Goal: Task Accomplishment & Management: Manage account settings

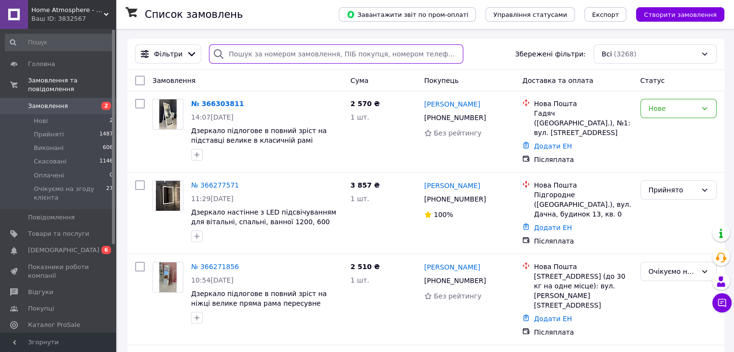
click at [271, 55] on input "search" at bounding box center [336, 53] width 254 height 19
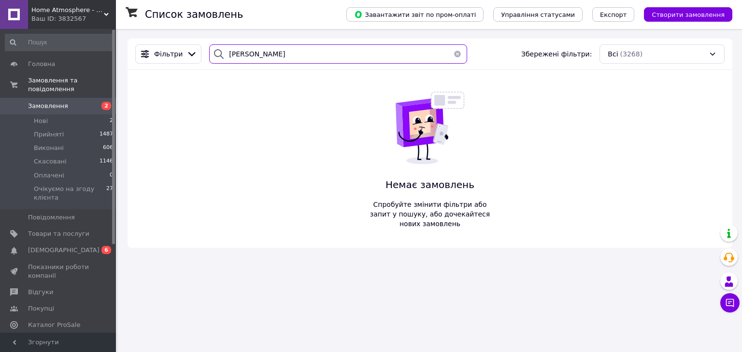
type input "карабута"
click at [454, 51] on button "button" at bounding box center [457, 53] width 19 height 19
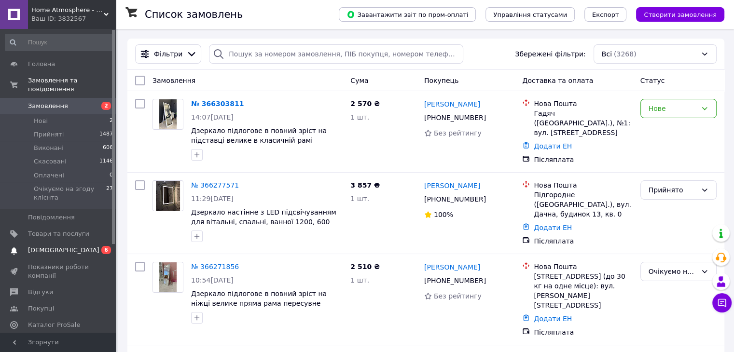
click at [68, 246] on span "[DEMOGRAPHIC_DATA]" at bounding box center [58, 250] width 61 height 9
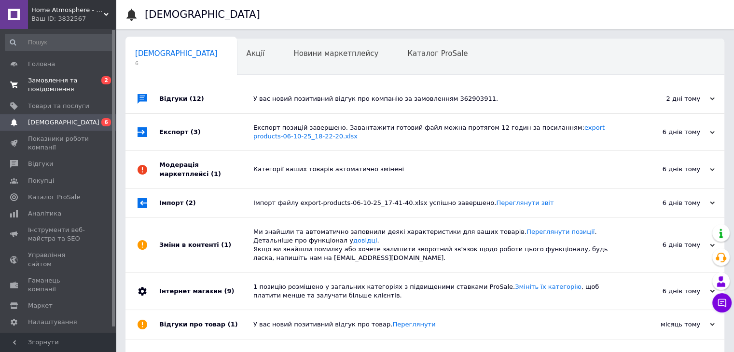
click at [88, 82] on span "Замовлення та повідомлення" at bounding box center [58, 84] width 61 height 17
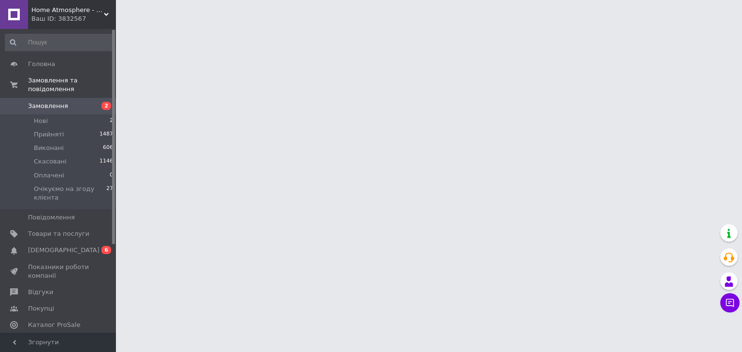
click at [106, 14] on icon at bounding box center [106, 14] width 5 height 5
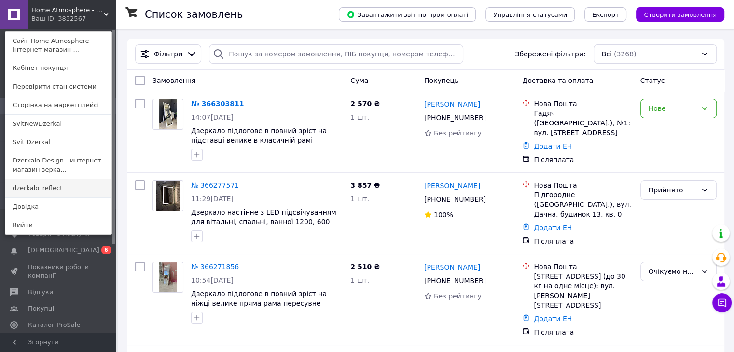
click at [83, 185] on link "dzerkalo_reflect" at bounding box center [58, 188] width 106 height 18
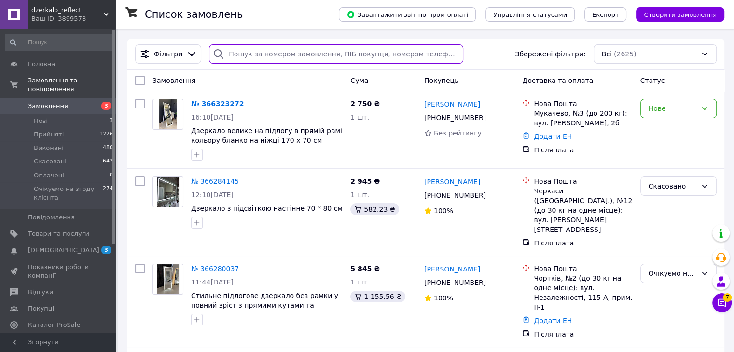
click at [436, 53] on input "search" at bounding box center [336, 53] width 254 height 19
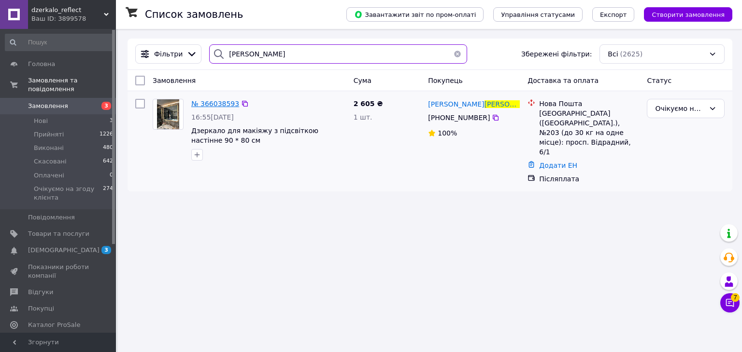
type input "карабута"
click at [213, 105] on span "№ 366038593" at bounding box center [215, 104] width 48 height 8
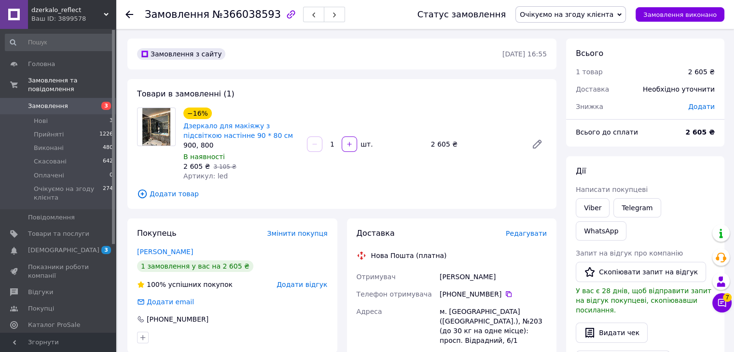
click at [585, 14] on span "Очікуємо на згоду клієнта" at bounding box center [567, 15] width 94 height 8
click at [602, 33] on li "Прийнято" at bounding box center [571, 34] width 110 height 14
click at [480, 278] on div "Карабута Михайло" at bounding box center [493, 276] width 111 height 17
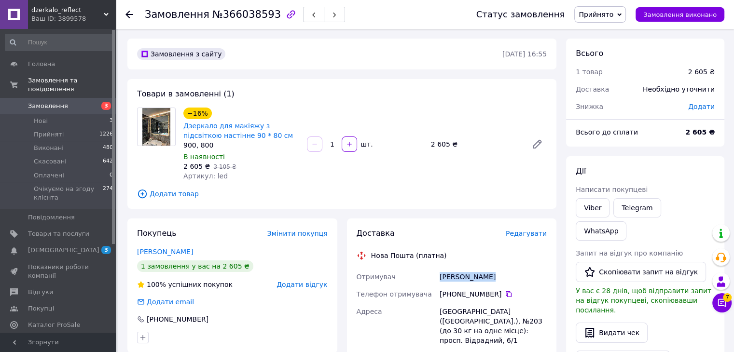
copy div "Карабута Михайло"
click at [461, 282] on div "Карабута Михайло" at bounding box center [493, 276] width 111 height 17
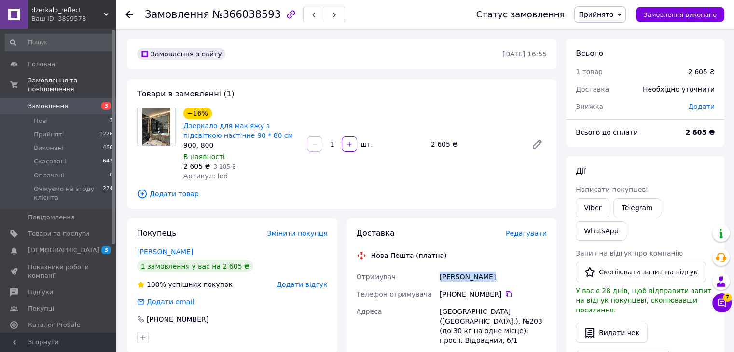
click at [461, 282] on div "Карабута Михайло" at bounding box center [493, 276] width 111 height 17
click at [506, 294] on icon at bounding box center [509, 295] width 6 height 6
click at [129, 14] on use at bounding box center [130, 15] width 8 height 8
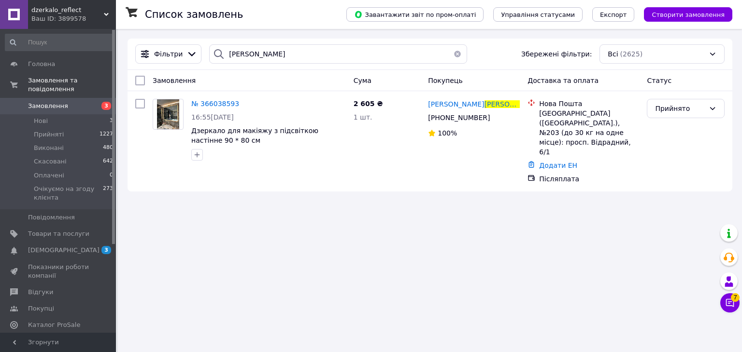
click at [453, 55] on button "button" at bounding box center [457, 53] width 19 height 19
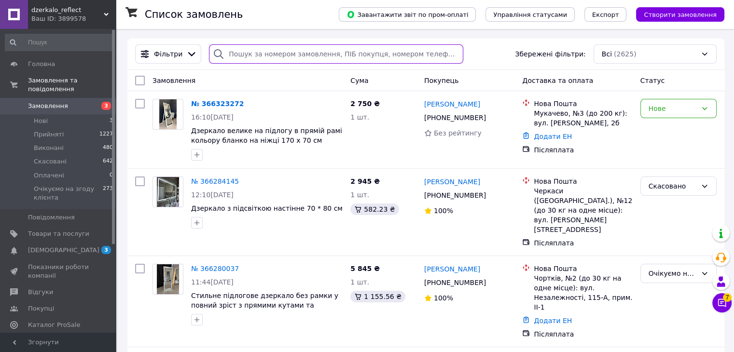
click at [429, 56] on input "search" at bounding box center [336, 53] width 254 height 19
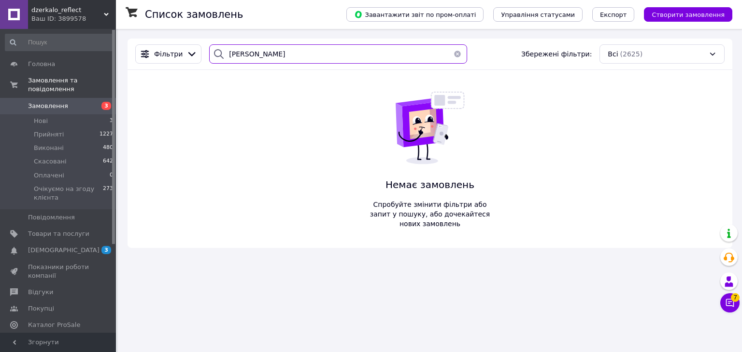
type input "іванійчук"
click at [106, 14] on icon at bounding box center [106, 14] width 5 height 5
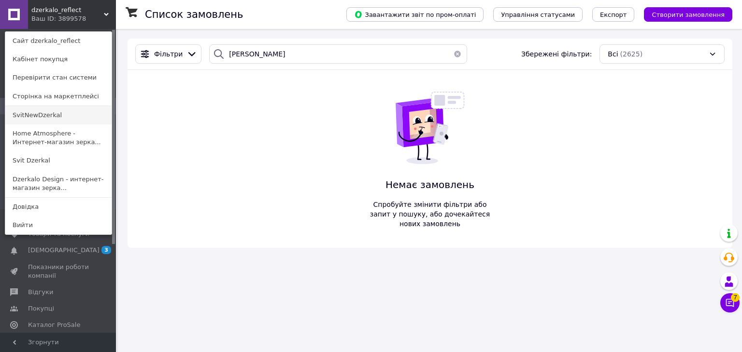
click at [78, 113] on link "SvitNewDzerkal" at bounding box center [58, 115] width 106 height 18
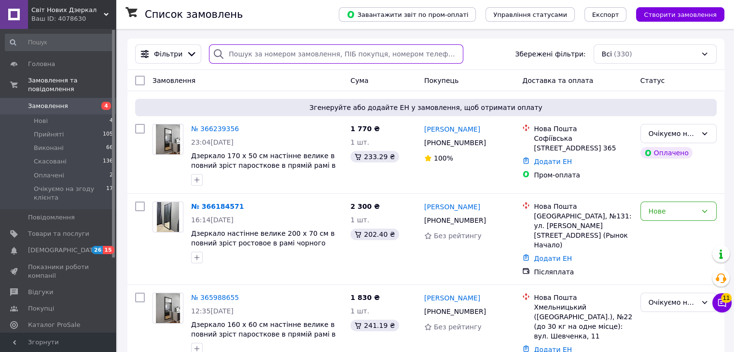
click at [294, 57] on input "search" at bounding box center [336, 53] width 254 height 19
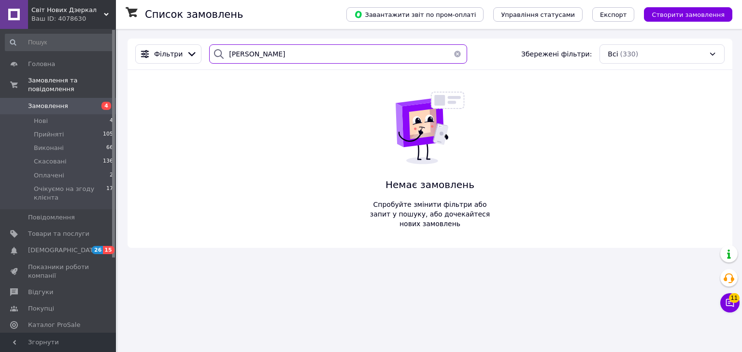
type input "іванійчук"
click at [102, 17] on div "Ваш ID: 4078630" at bounding box center [73, 18] width 85 height 9
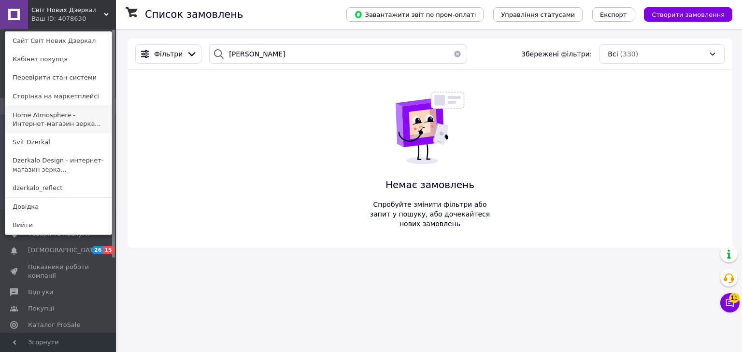
click at [81, 107] on link "Home Atmosphere - Интернет-магазин зерка..." at bounding box center [58, 119] width 106 height 27
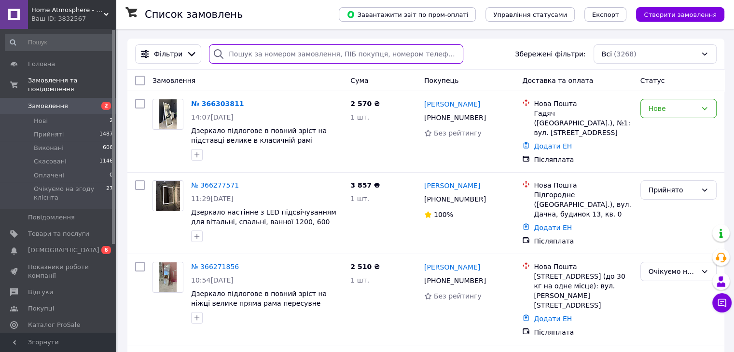
click at [382, 49] on input "search" at bounding box center [336, 53] width 254 height 19
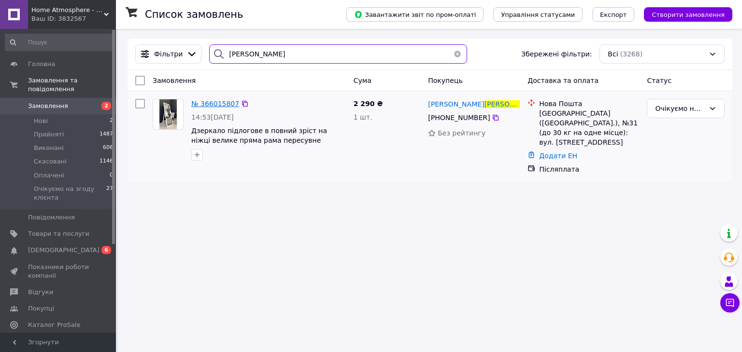
type input "[PERSON_NAME]"
click at [221, 101] on span "№ 366015807" at bounding box center [215, 104] width 48 height 8
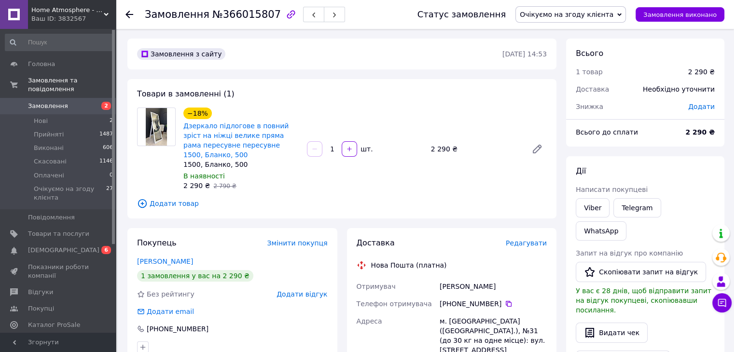
click at [602, 13] on span "Очікуємо на згоду клієнта" at bounding box center [567, 15] width 94 height 8
click at [592, 34] on li "Прийнято" at bounding box center [571, 34] width 110 height 14
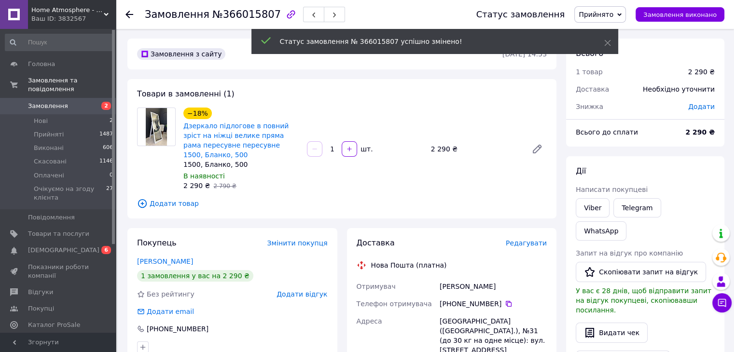
click at [458, 289] on div "Іванійчук Сніжана" at bounding box center [493, 286] width 111 height 17
copy div "Іванійчук Сніжана"
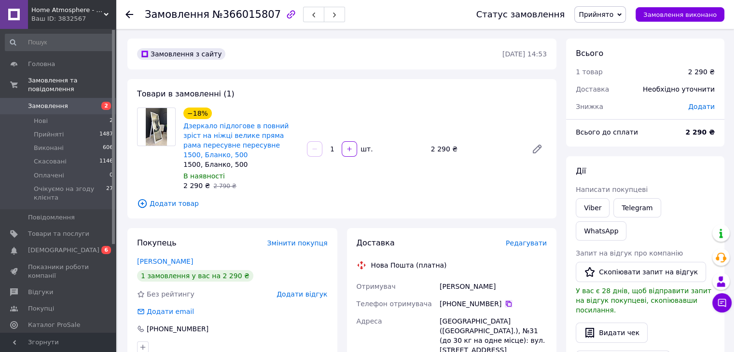
click at [505, 302] on icon at bounding box center [509, 304] width 8 height 8
click at [128, 13] on icon at bounding box center [130, 15] width 8 height 8
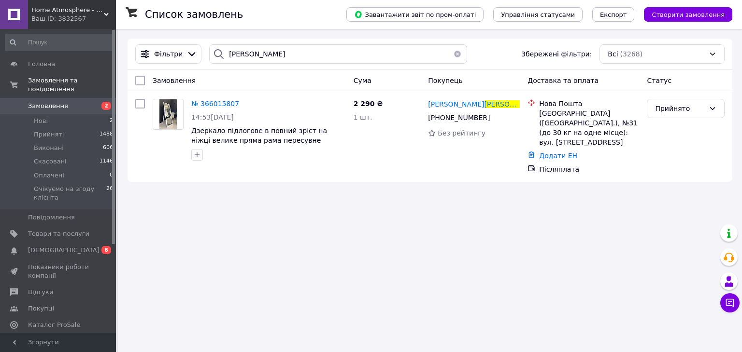
click at [451, 53] on button "button" at bounding box center [457, 53] width 19 height 19
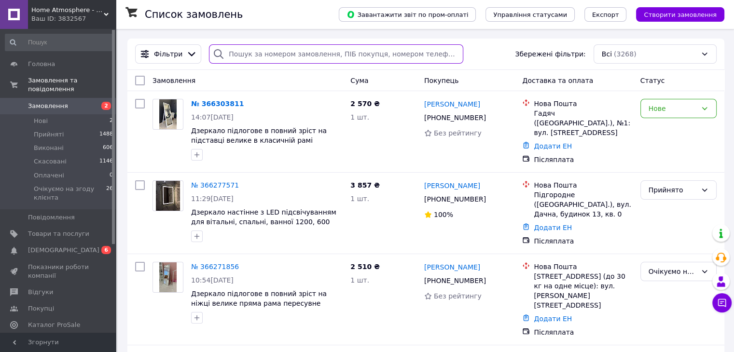
click at [386, 54] on input "search" at bounding box center [336, 53] width 254 height 19
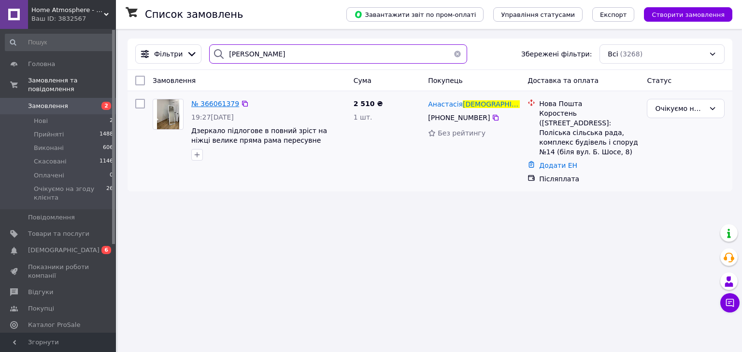
type input "яцковець"
click at [219, 103] on span "№ 366061379" at bounding box center [215, 104] width 48 height 8
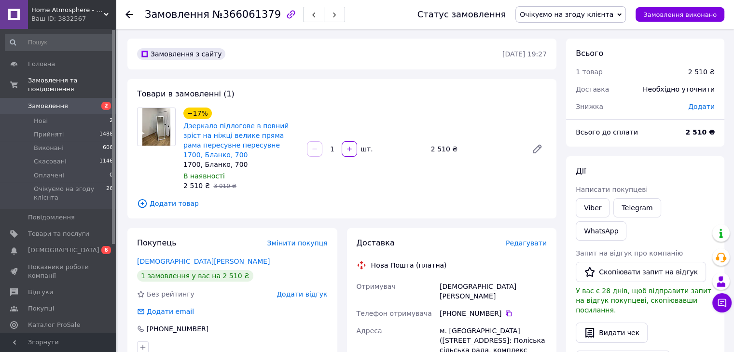
click at [584, 13] on span "Очікуємо на згоду клієнта" at bounding box center [567, 15] width 94 height 8
click at [586, 30] on li "Прийнято" at bounding box center [571, 34] width 110 height 14
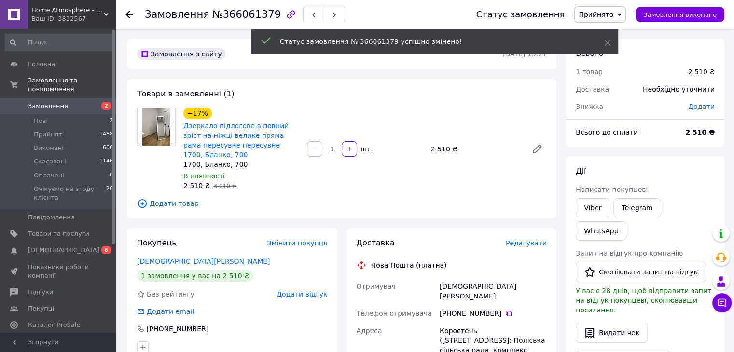
click at [471, 288] on div "Яцковець Анастасія" at bounding box center [493, 291] width 111 height 27
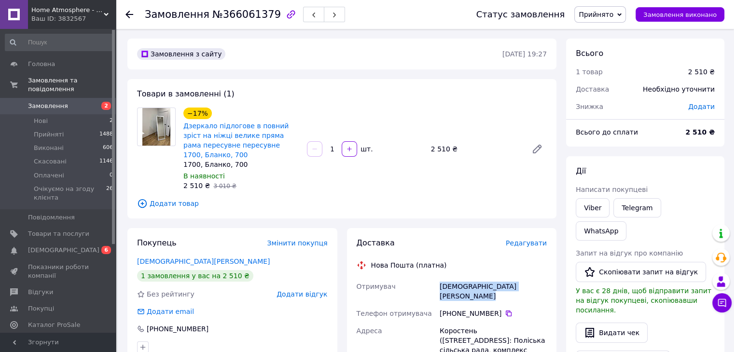
copy div "Яцковець Анастасія"
click at [505, 310] on icon at bounding box center [509, 314] width 8 height 8
click at [128, 15] on icon at bounding box center [130, 15] width 8 height 8
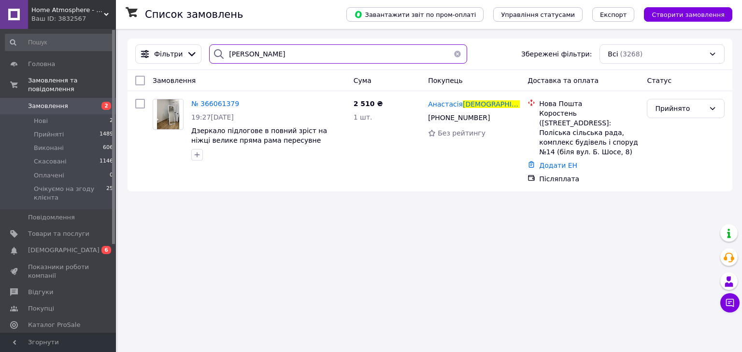
click at [386, 53] on input "яцковець" at bounding box center [337, 53] width 257 height 19
type input "я"
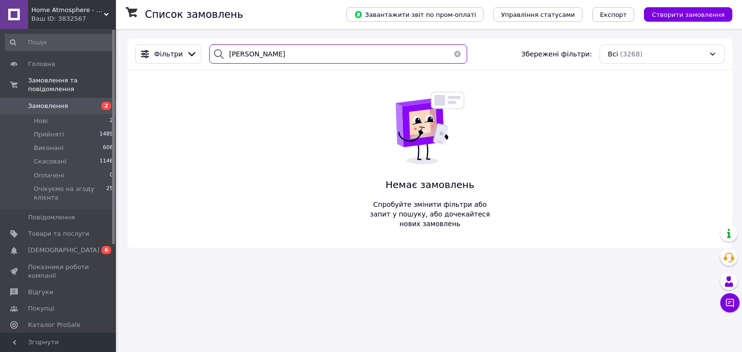
type input "періг"
click at [108, 10] on div "Home Atmosphere - Інтернет-магазин дзеркал Ваш ID: 3832567" at bounding box center [72, 14] width 88 height 29
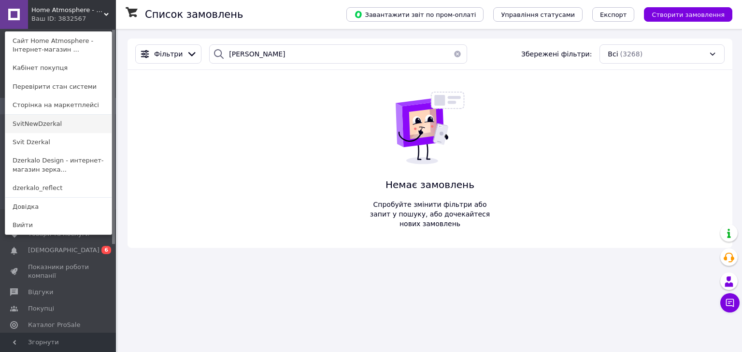
click at [66, 121] on link "SvitNewDzerkal" at bounding box center [58, 124] width 106 height 18
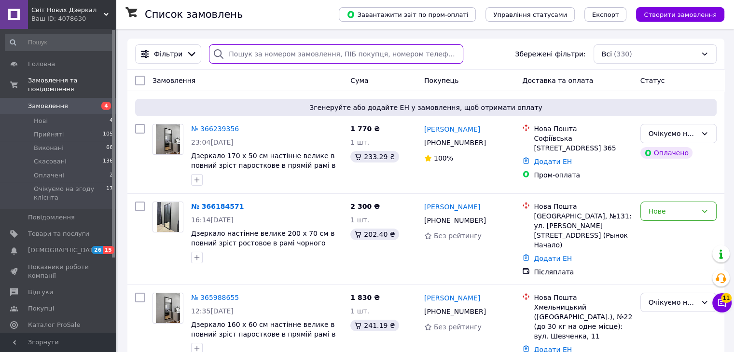
click at [374, 52] on input "search" at bounding box center [336, 53] width 254 height 19
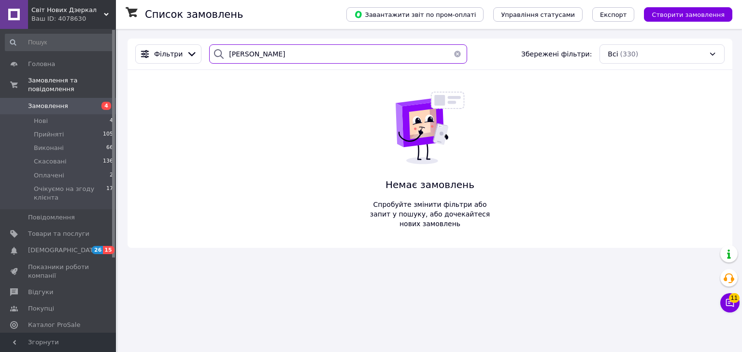
type input "[PERSON_NAME]"
click at [107, 14] on use at bounding box center [106, 14] width 5 height 3
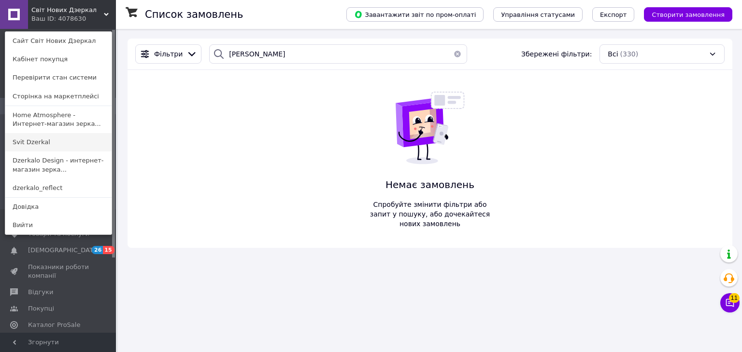
click at [84, 140] on link "Svit Dzerkal" at bounding box center [58, 142] width 106 height 18
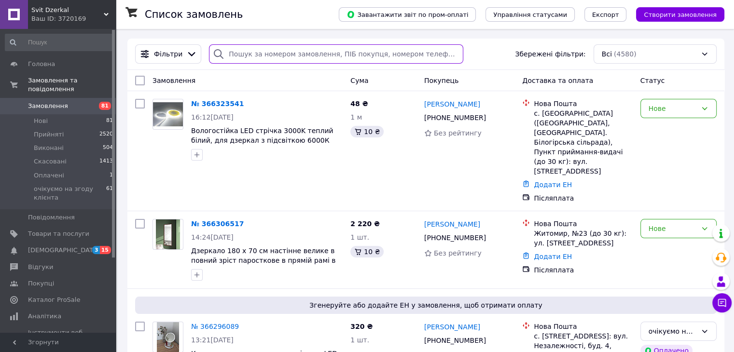
click at [333, 54] on input "search" at bounding box center [336, 53] width 254 height 19
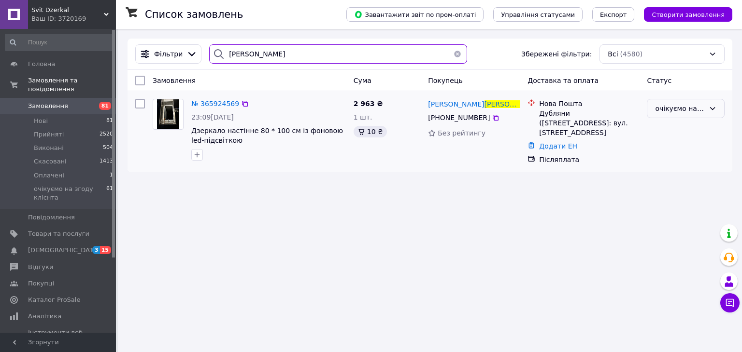
type input "[PERSON_NAME]"
click at [667, 108] on div "очікуємо на згоду клієнта" at bounding box center [680, 108] width 50 height 11
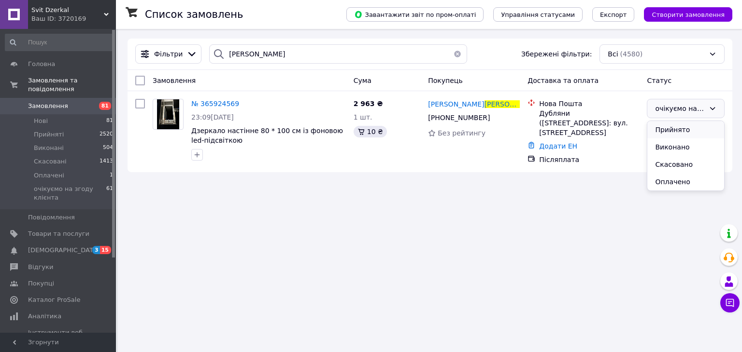
click at [674, 131] on li "Прийнято" at bounding box center [685, 129] width 77 height 17
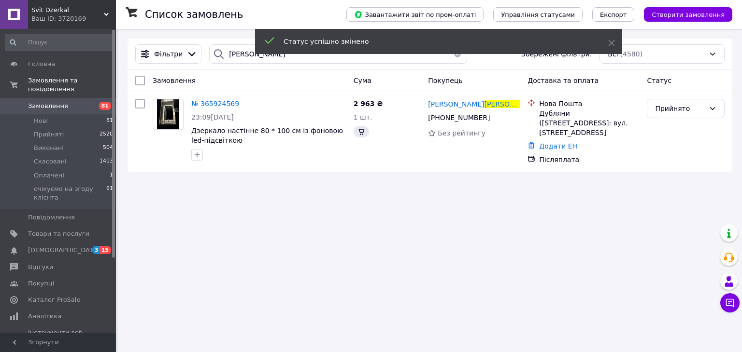
click at [670, 112] on div "Прийнято" at bounding box center [680, 108] width 50 height 11
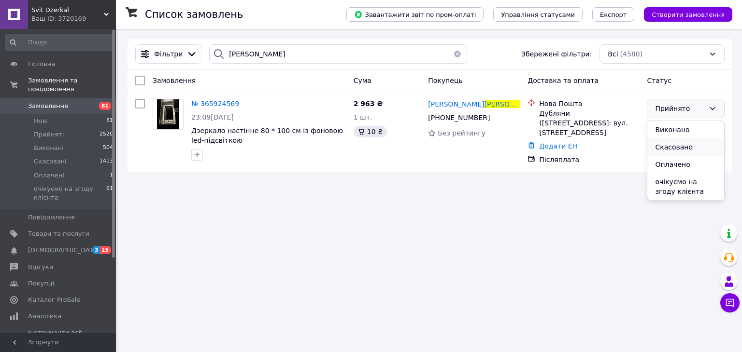
click at [669, 144] on li "Скасовано" at bounding box center [685, 147] width 77 height 17
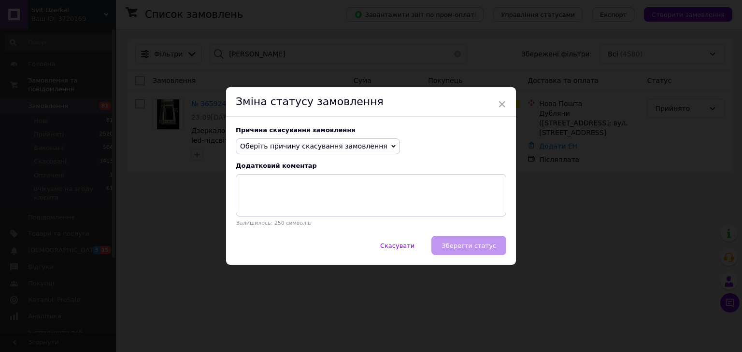
click at [342, 153] on span "Оберіть причину скасування замовлення" at bounding box center [318, 147] width 164 height 16
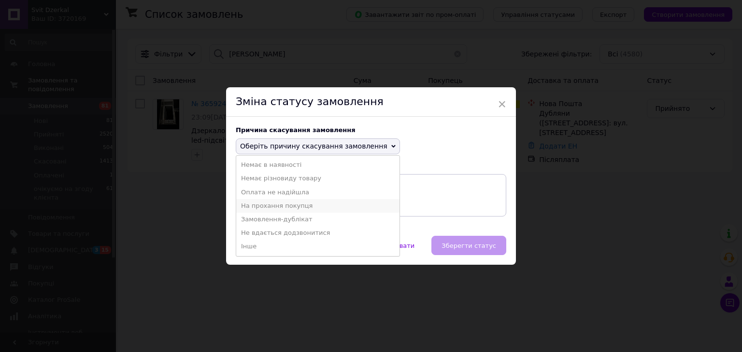
click at [317, 209] on li "На прохання покупця" at bounding box center [317, 206] width 163 height 14
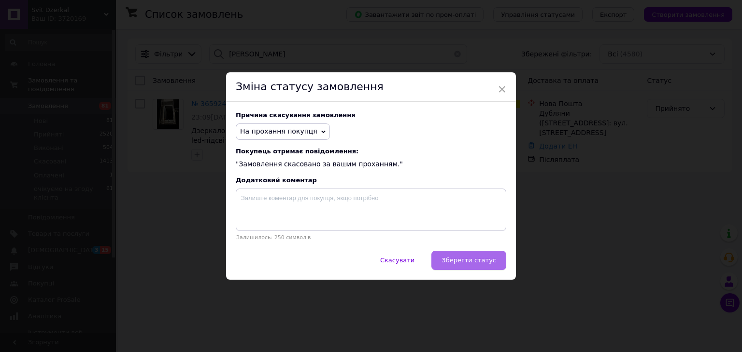
click at [463, 261] on span "Зберегти статус" at bounding box center [468, 260] width 55 height 7
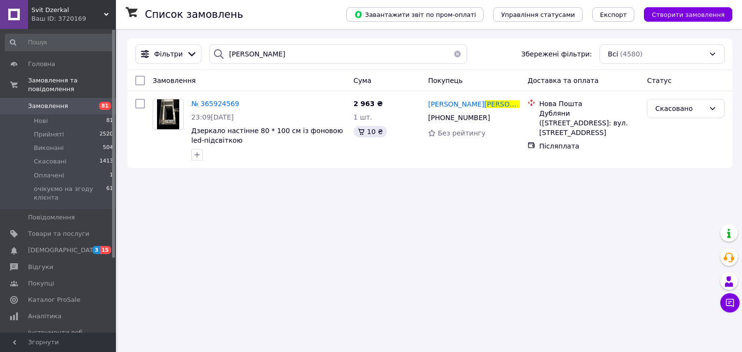
click at [453, 55] on button "button" at bounding box center [457, 53] width 19 height 19
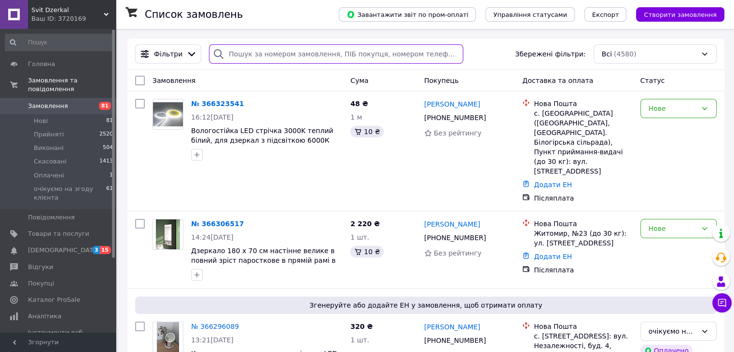
click at [305, 55] on input "search" at bounding box center [336, 53] width 254 height 19
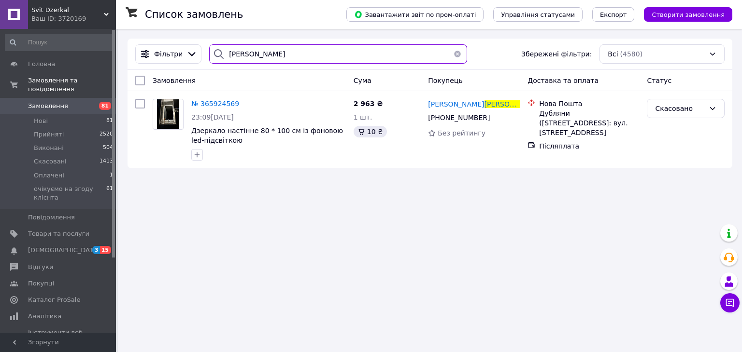
type input "періг"
click at [450, 57] on button "button" at bounding box center [457, 53] width 19 height 19
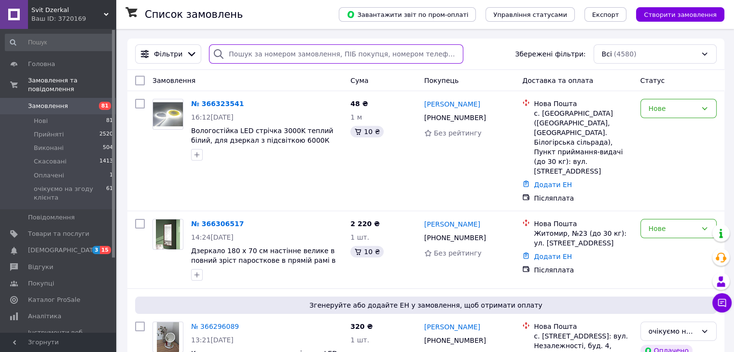
click at [339, 51] on input "search" at bounding box center [336, 53] width 254 height 19
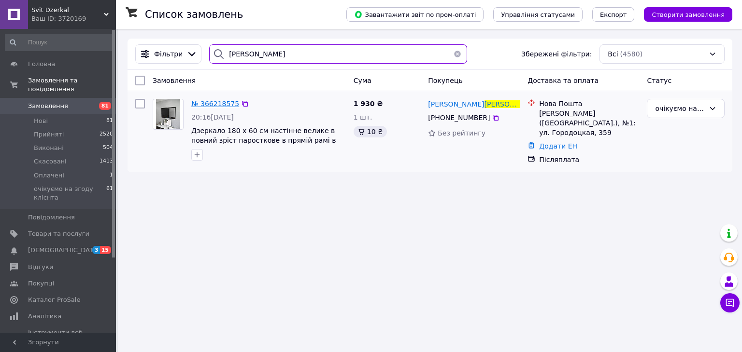
type input "щербяк"
click at [222, 102] on span "№ 366218575" at bounding box center [215, 104] width 48 height 8
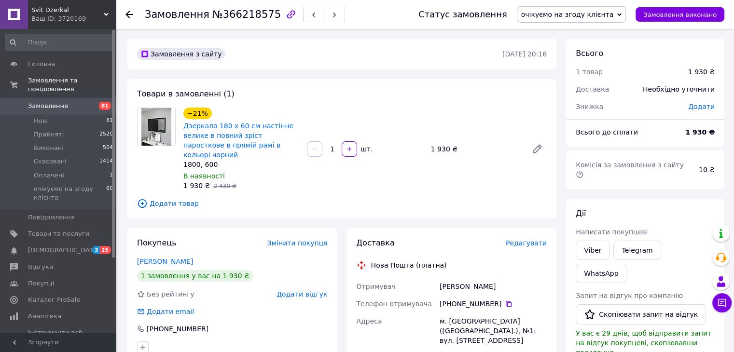
click at [590, 18] on span "очікуємо на згоду клієнта" at bounding box center [567, 15] width 93 height 8
click at [590, 34] on li "Прийнято" at bounding box center [572, 34] width 109 height 14
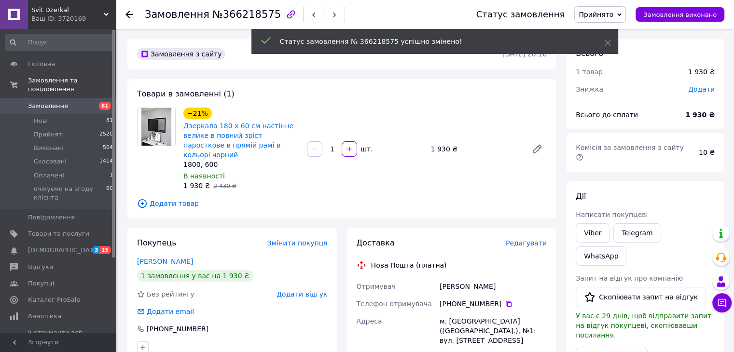
click at [465, 278] on div "Щербяк Михайло" at bounding box center [493, 286] width 111 height 17
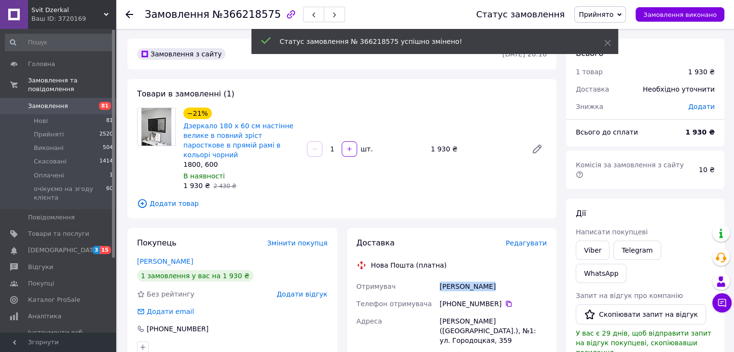
click at [465, 278] on div "Щербяк Михайло" at bounding box center [493, 286] width 111 height 17
copy div "Щербяк Михайло"
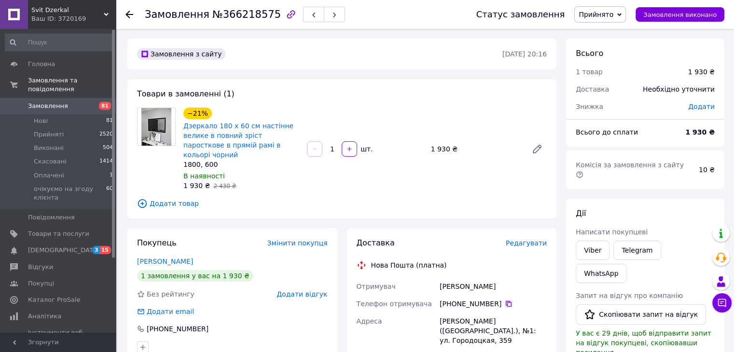
click at [505, 300] on icon at bounding box center [509, 304] width 8 height 8
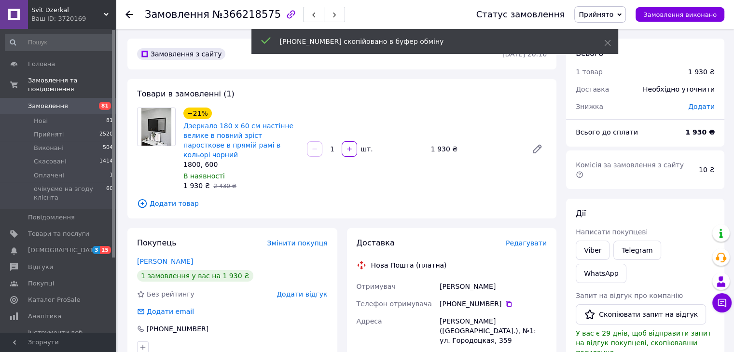
click at [131, 16] on icon at bounding box center [130, 15] width 8 height 8
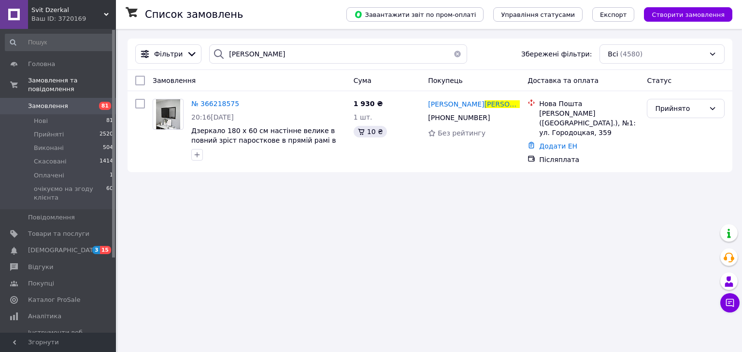
click at [451, 52] on button "button" at bounding box center [457, 53] width 19 height 19
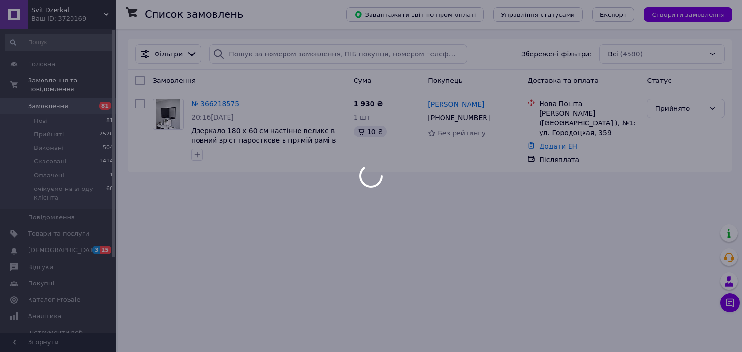
click at [427, 51] on div at bounding box center [371, 176] width 742 height 352
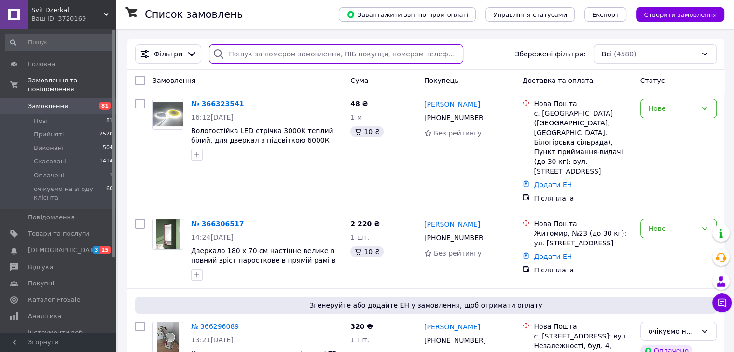
click at [427, 51] on input "search" at bounding box center [336, 53] width 254 height 19
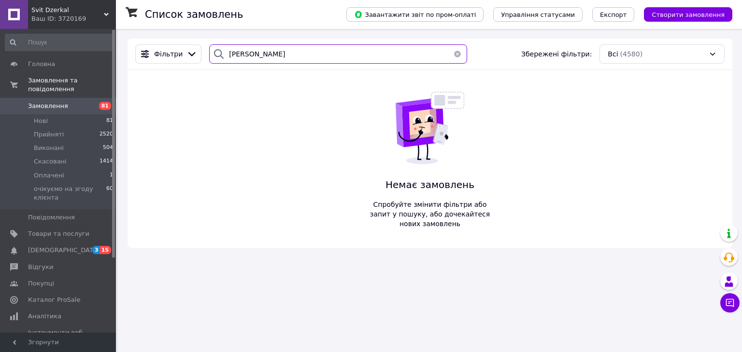
type input "буцко"
click at [105, 15] on icon at bounding box center [106, 14] width 5 height 5
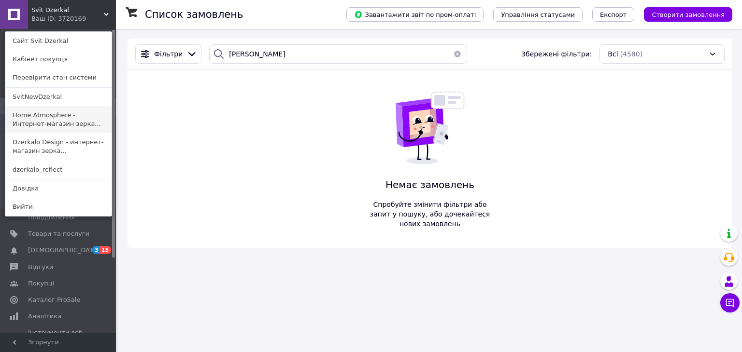
click at [88, 115] on link "Home Atmosphere - Интернет-магазин зерка..." at bounding box center [58, 119] width 106 height 27
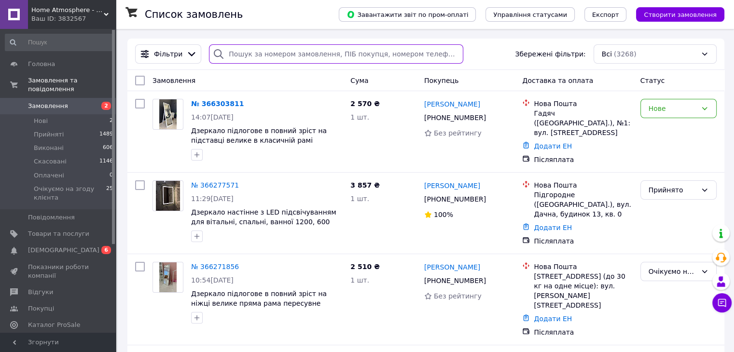
click at [370, 55] on input "search" at bounding box center [336, 53] width 254 height 19
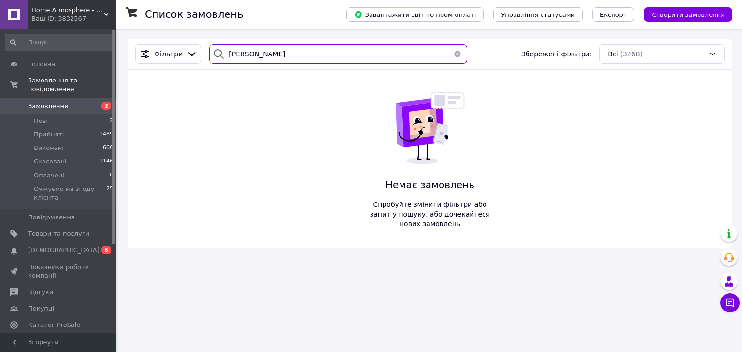
type input "[PERSON_NAME]"
click at [106, 13] on icon at bounding box center [106, 14] width 5 height 5
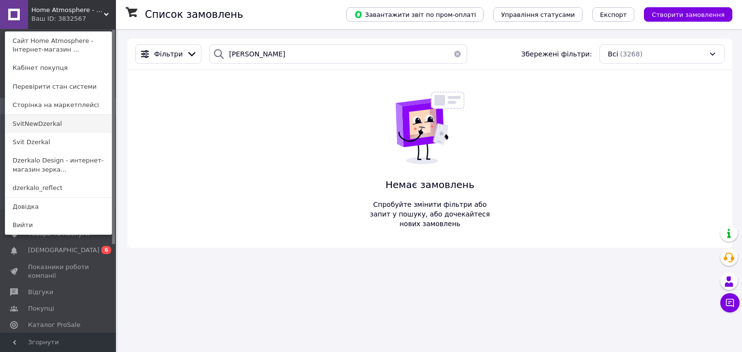
click at [89, 129] on link "SvitNewDzerkal" at bounding box center [58, 124] width 106 height 18
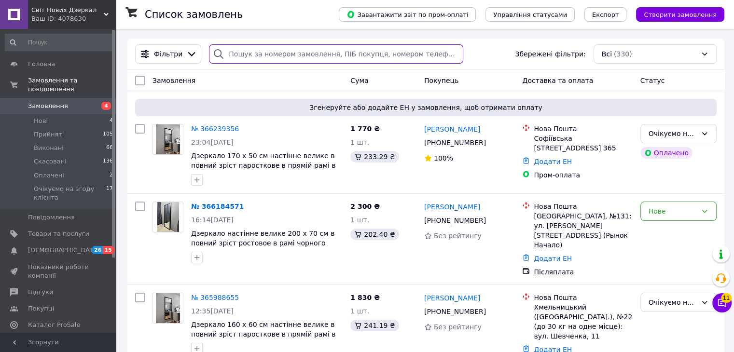
click at [344, 55] on input "search" at bounding box center [336, 53] width 254 height 19
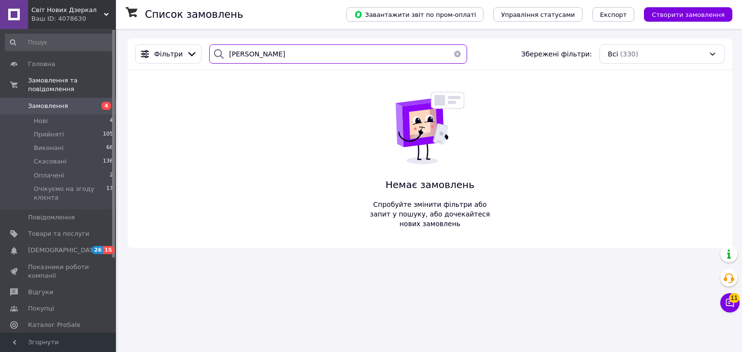
type input "[PERSON_NAME]"
click at [104, 13] on icon at bounding box center [106, 14] width 5 height 5
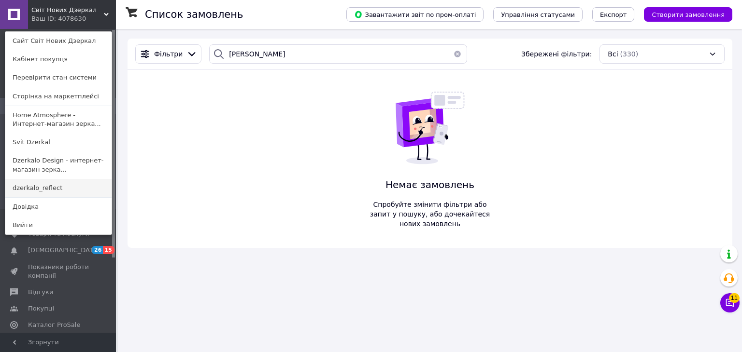
click at [85, 195] on link "dzerkalo_reflect" at bounding box center [58, 188] width 106 height 18
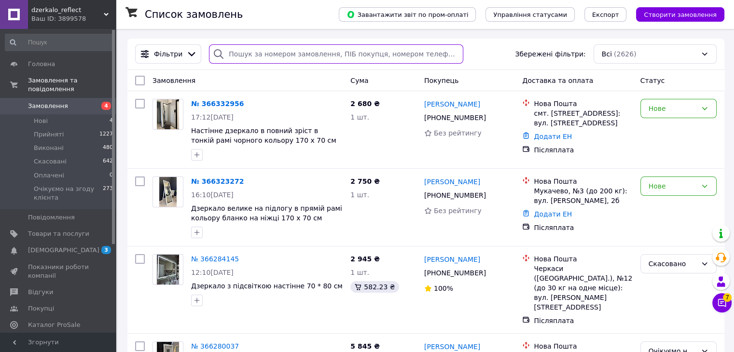
click at [343, 52] on input "search" at bounding box center [336, 53] width 254 height 19
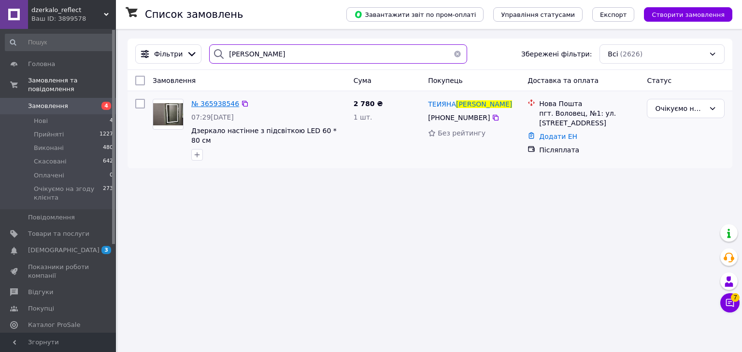
type input "буцко"
click at [211, 102] on span "№ 365938546" at bounding box center [215, 104] width 48 height 8
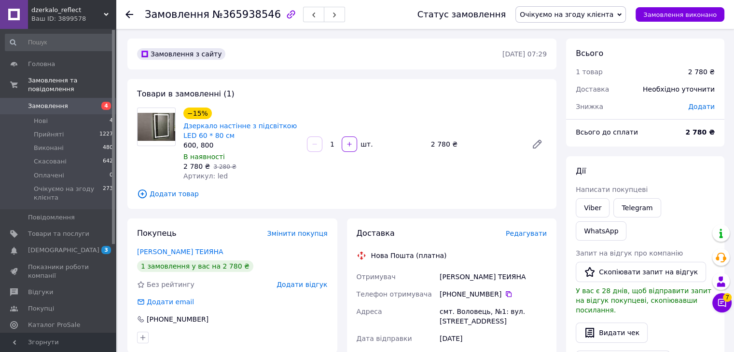
click at [578, 11] on span "Очікуємо на згоду клієнта" at bounding box center [567, 15] width 94 height 8
click at [569, 33] on li "Прийнято" at bounding box center [571, 34] width 110 height 14
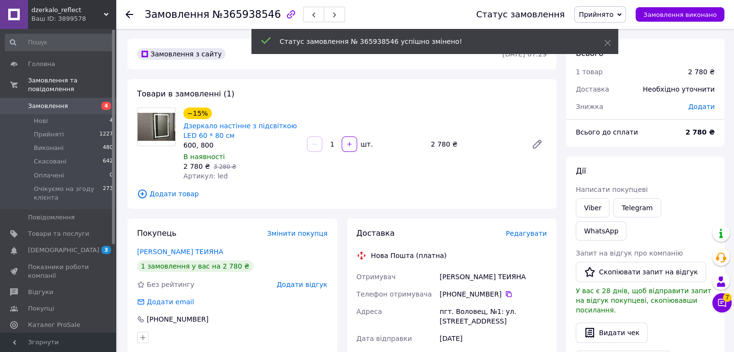
click at [464, 277] on div "БУЦКО ТЕИЯНА" at bounding box center [493, 276] width 111 height 17
copy div "БУЦКО ТЕИЯНА"
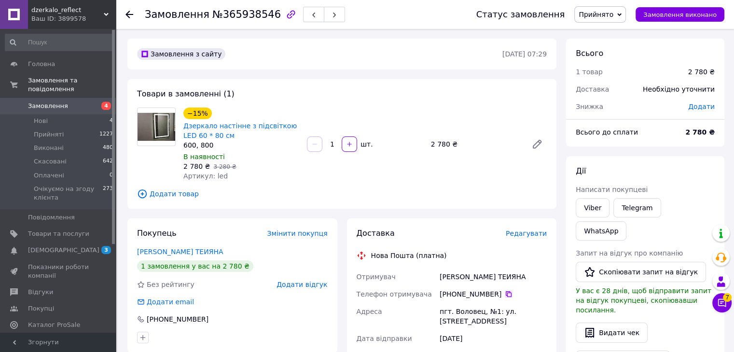
click at [505, 293] on icon at bounding box center [509, 295] width 8 height 8
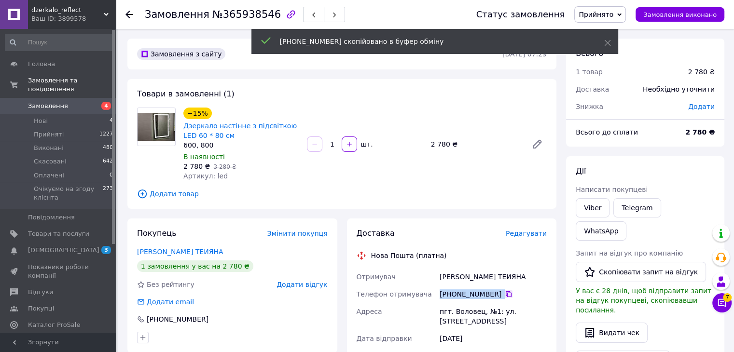
click at [505, 293] on icon at bounding box center [509, 295] width 8 height 8
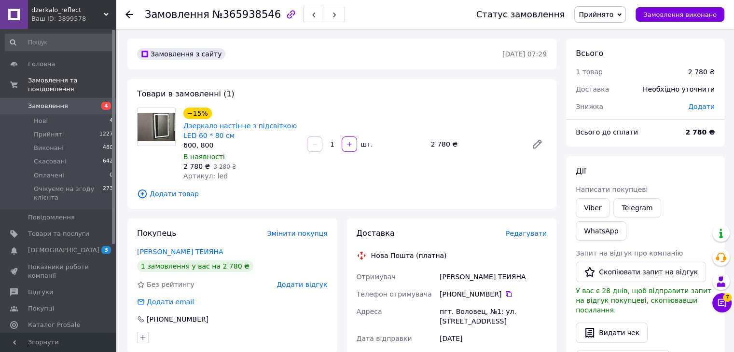
click at [130, 13] on icon at bounding box center [130, 15] width 8 height 8
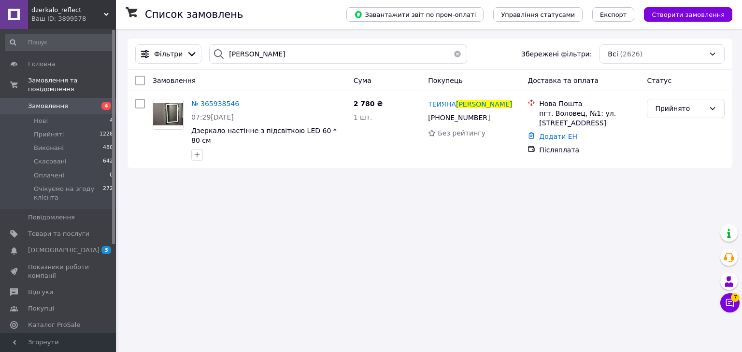
click at [452, 51] on button "button" at bounding box center [457, 53] width 19 height 19
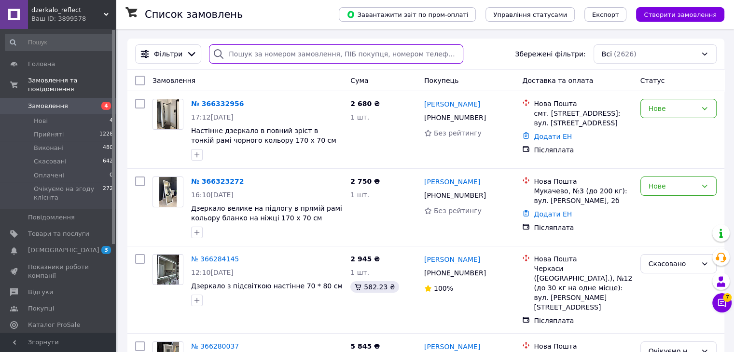
click at [431, 52] on input "search" at bounding box center [336, 53] width 254 height 19
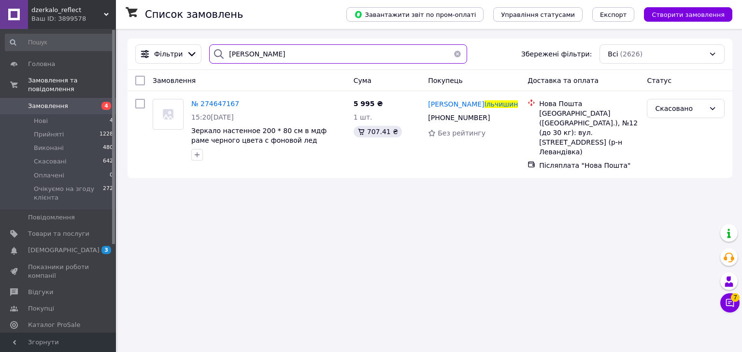
type input "ільчишин"
click at [106, 13] on icon at bounding box center [106, 14] width 5 height 5
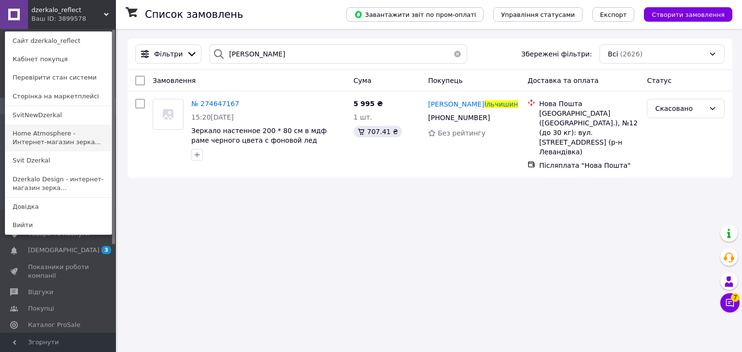
click at [91, 133] on link "Home Atmosphere - Интернет-магазин зерка..." at bounding box center [58, 138] width 106 height 27
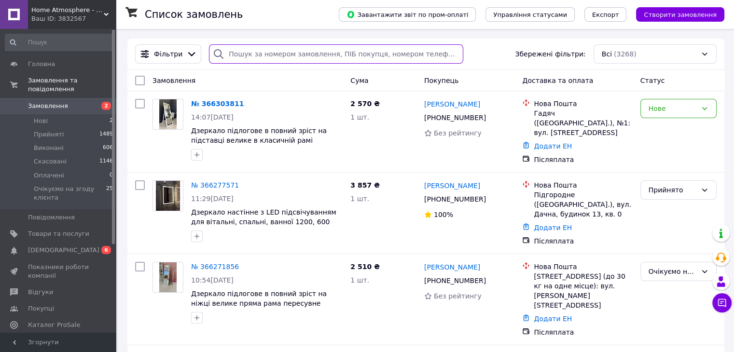
click at [406, 49] on input "search" at bounding box center [336, 53] width 254 height 19
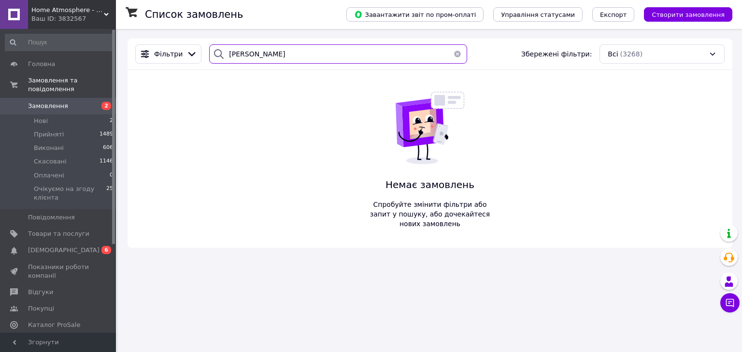
type input "[PERSON_NAME]"
click at [107, 11] on div "Home Atmosphere - Інтернет-магазин дзеркал Ваш ID: 3832567" at bounding box center [72, 14] width 88 height 29
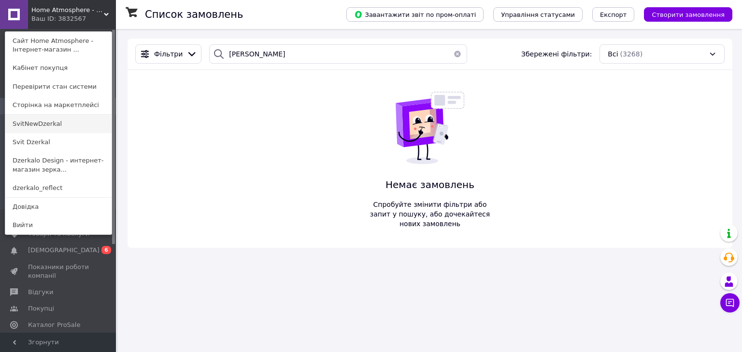
click at [80, 123] on link "SvitNewDzerkal" at bounding box center [58, 124] width 106 height 18
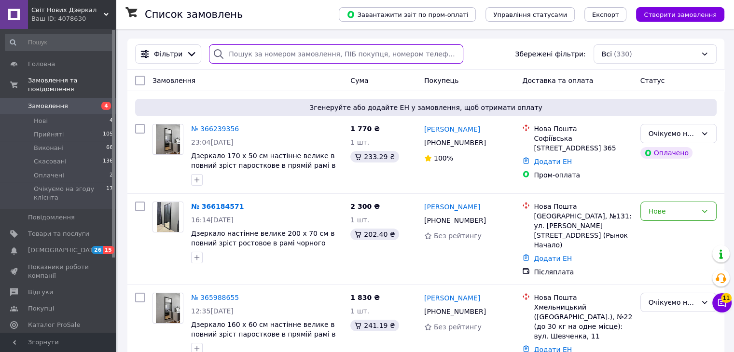
click at [337, 48] on input "search" at bounding box center [336, 53] width 254 height 19
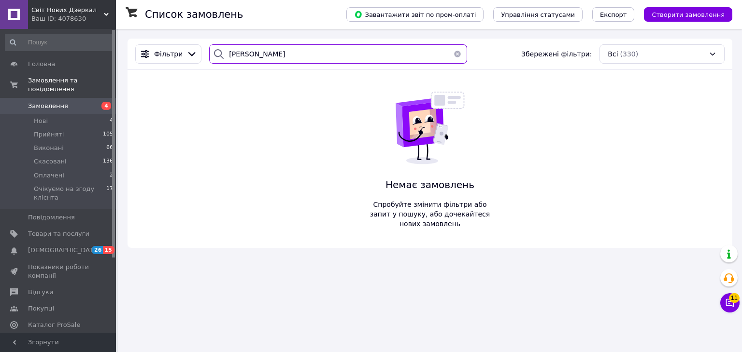
type input "[PERSON_NAME]"
click at [105, 14] on use at bounding box center [106, 14] width 5 height 3
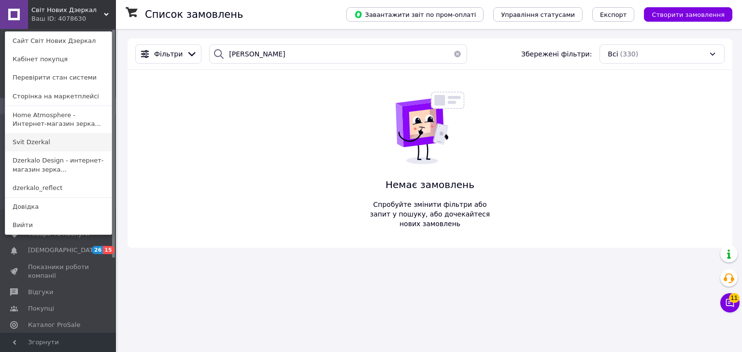
click at [71, 142] on link "Svit Dzerkal" at bounding box center [58, 142] width 106 height 18
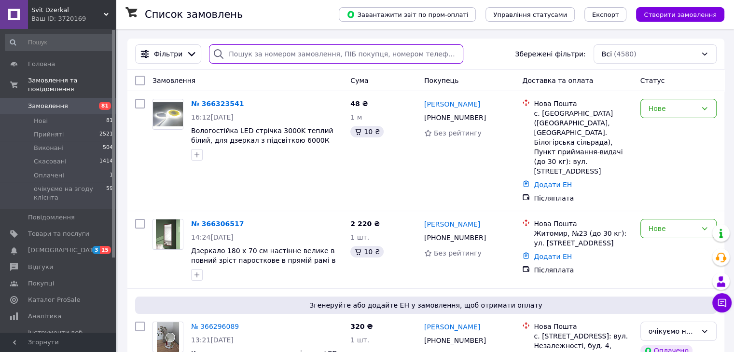
click at [343, 48] on input "search" at bounding box center [336, 53] width 254 height 19
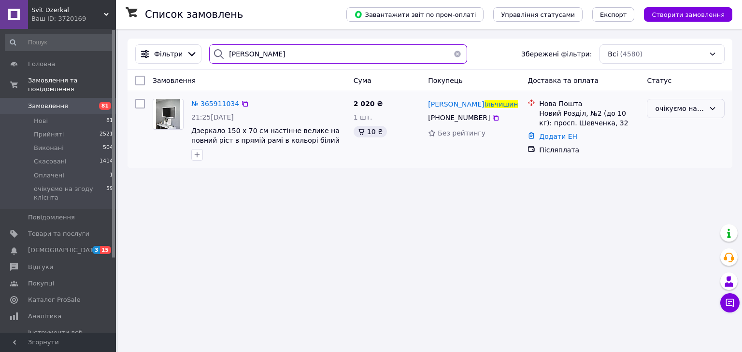
type input "[PERSON_NAME]"
click at [678, 110] on div "очікуємо на згоду клієнта" at bounding box center [680, 108] width 50 height 11
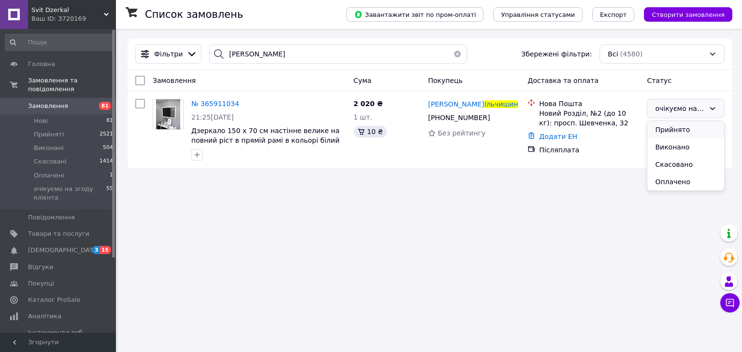
click at [681, 130] on li "Прийнято" at bounding box center [685, 129] width 77 height 17
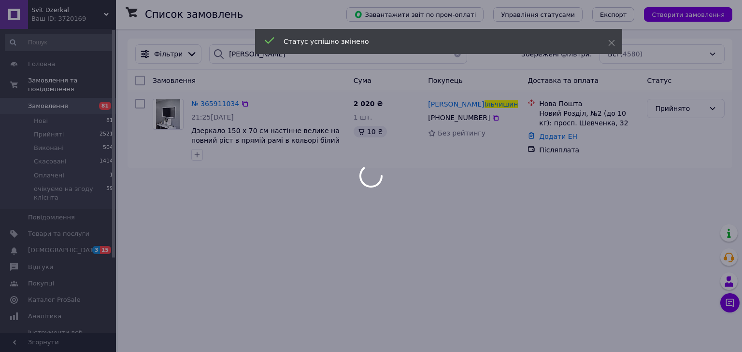
click at [691, 112] on body "Svit Dzerkal Ваш ID: 3720169 Сайт Svit Dzerkal Кабінет покупця Перевірити стан …" at bounding box center [371, 176] width 742 height 352
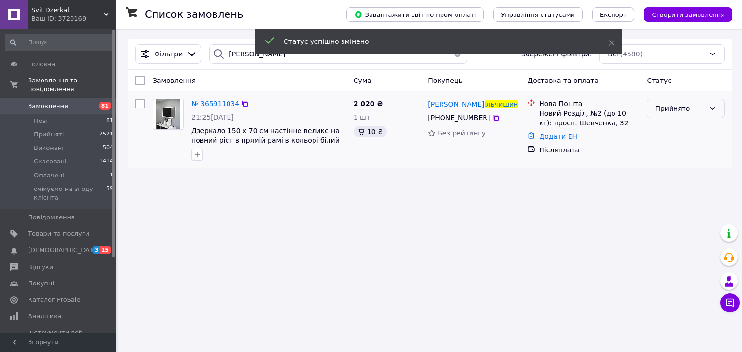
click at [686, 110] on div "Прийнято" at bounding box center [680, 108] width 50 height 11
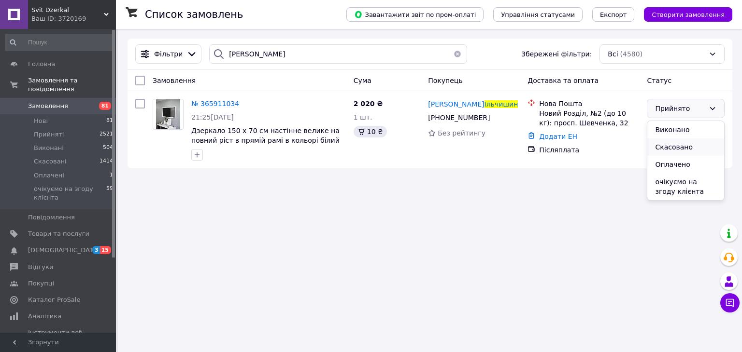
click at [687, 146] on li "Скасовано" at bounding box center [685, 147] width 77 height 17
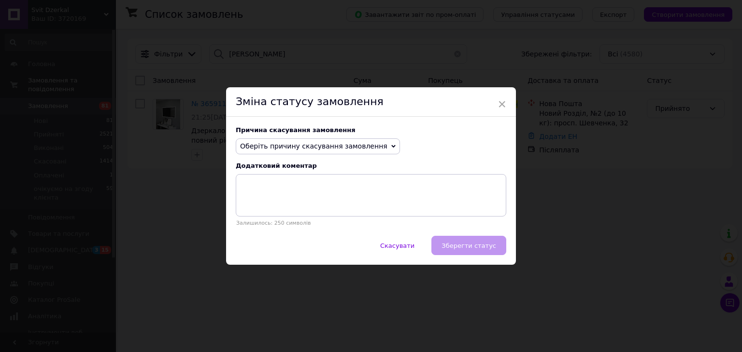
click at [360, 143] on span "Оберіть причину скасування замовлення" at bounding box center [313, 146] width 147 height 8
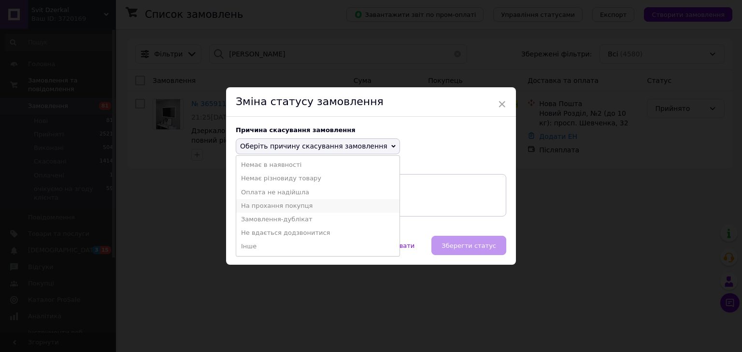
click at [336, 206] on li "На прохання покупця" at bounding box center [317, 206] width 163 height 14
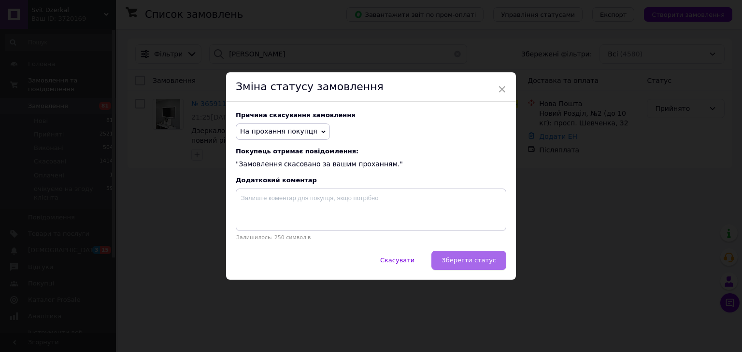
click at [473, 264] on span "Зберегти статус" at bounding box center [468, 260] width 55 height 7
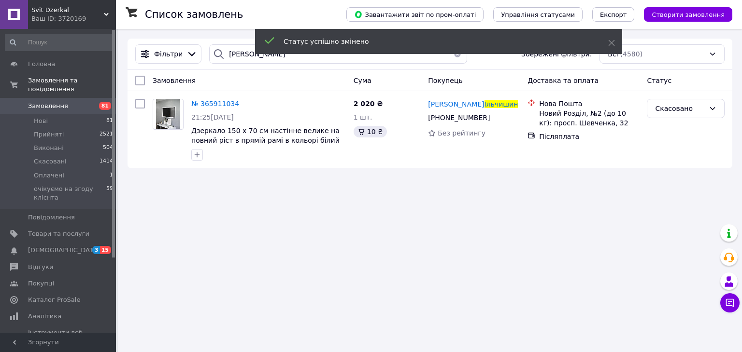
click at [451, 56] on div "Статус успішно змінено" at bounding box center [438, 43] width 367 height 28
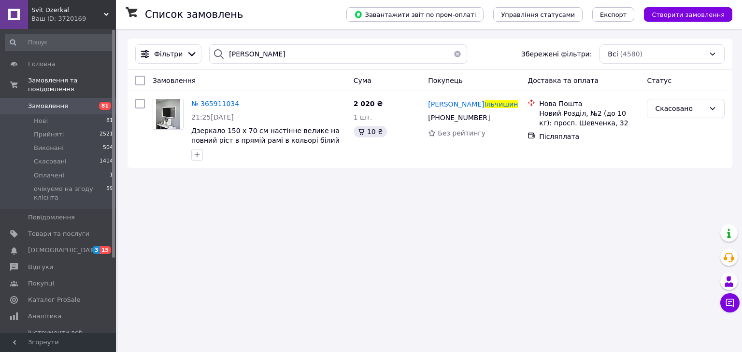
click at [106, 14] on icon at bounding box center [106, 14] width 5 height 5
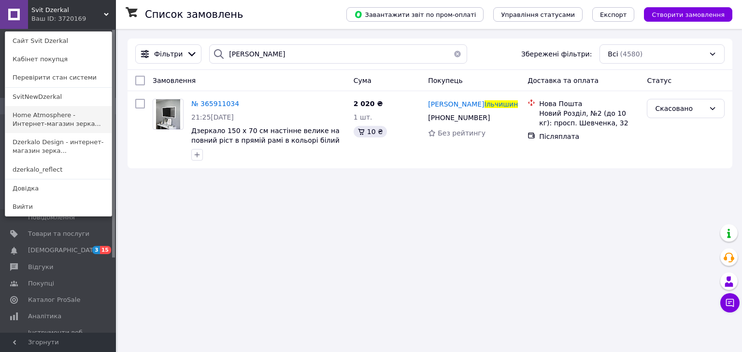
click at [89, 114] on link "Home Atmosphere - Интернет-магазин зерка..." at bounding box center [58, 119] width 106 height 27
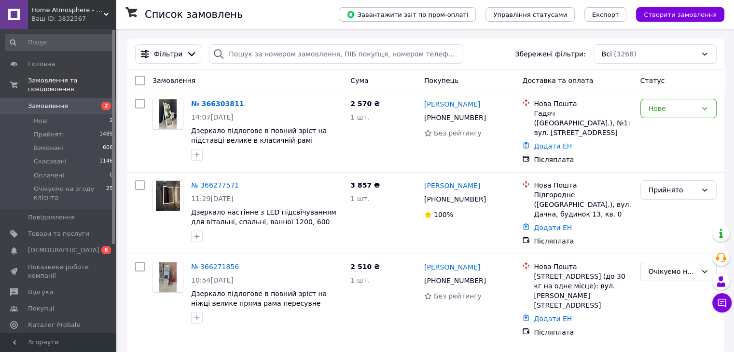
click at [102, 12] on span "Home Atmosphere - Інтернет-магазин дзеркал" at bounding box center [67, 10] width 72 height 9
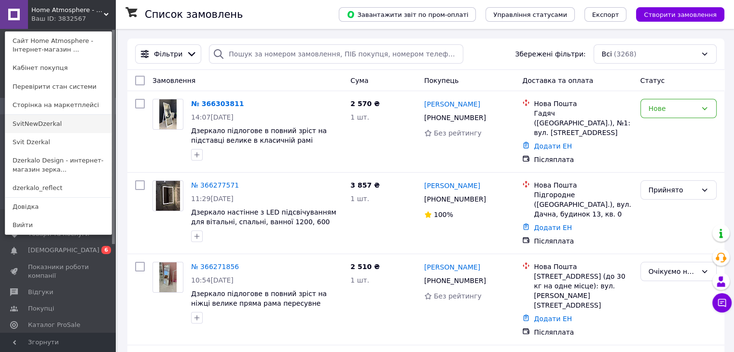
click at [85, 120] on link "SvitNewDzerkal" at bounding box center [58, 124] width 106 height 18
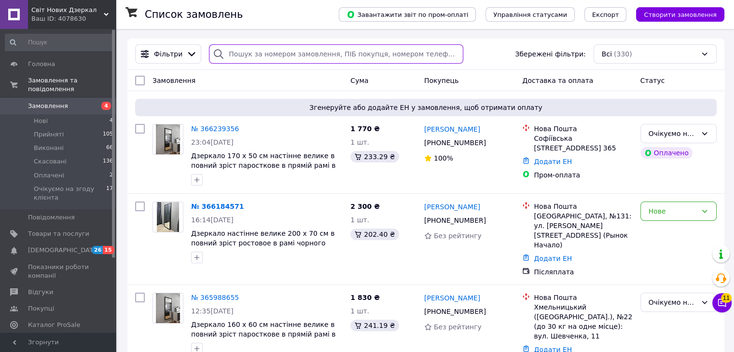
click at [378, 49] on input "search" at bounding box center [336, 53] width 254 height 19
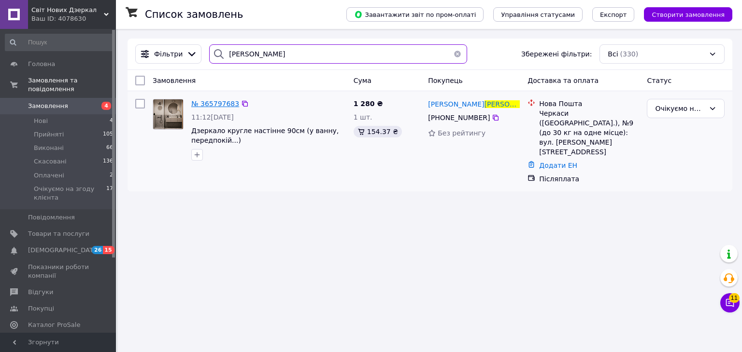
type input "мироненко"
click at [216, 107] on span "№ 365797683" at bounding box center [215, 104] width 48 height 8
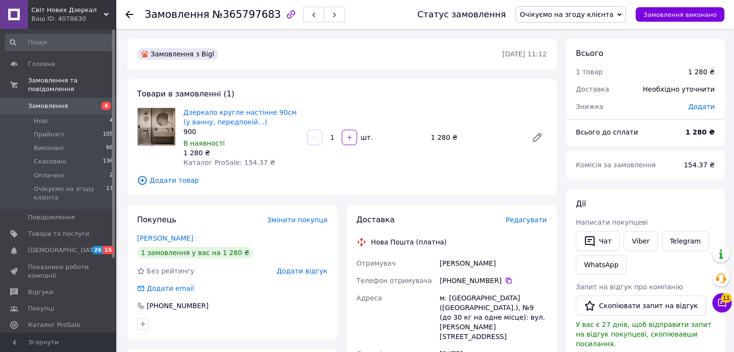
click at [588, 13] on span "Очікуємо на згоду клієнта" at bounding box center [567, 15] width 94 height 8
click at [592, 33] on li "Прийнято" at bounding box center [571, 34] width 110 height 14
click at [468, 268] on div "Мироненко Альбина" at bounding box center [493, 263] width 111 height 17
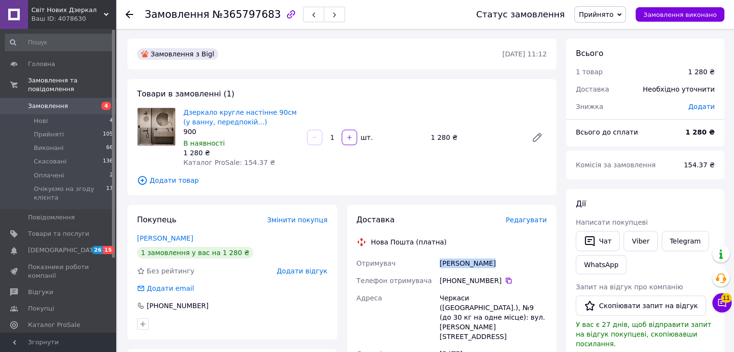
click at [468, 268] on div "Мироненко Альбина" at bounding box center [493, 263] width 111 height 17
copy div "Мироненко Альбина"
click at [505, 279] on icon at bounding box center [509, 281] width 8 height 8
click at [129, 13] on icon at bounding box center [130, 15] width 8 height 8
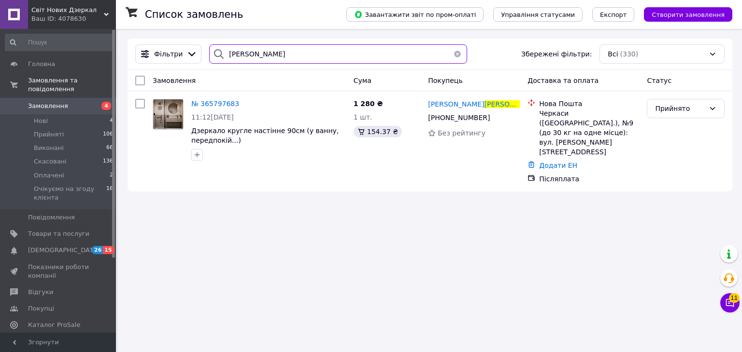
click at [408, 56] on input "мироненко" at bounding box center [337, 53] width 257 height 19
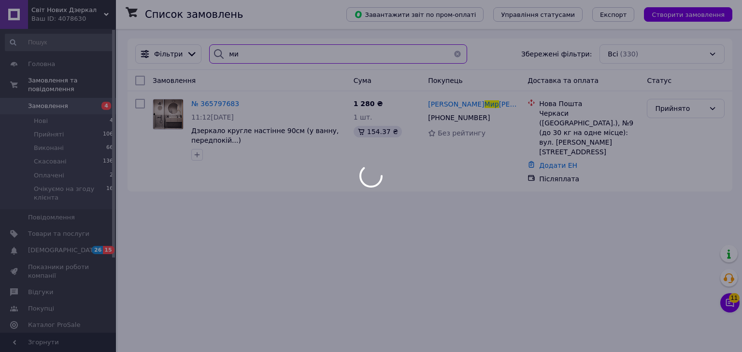
type input "м"
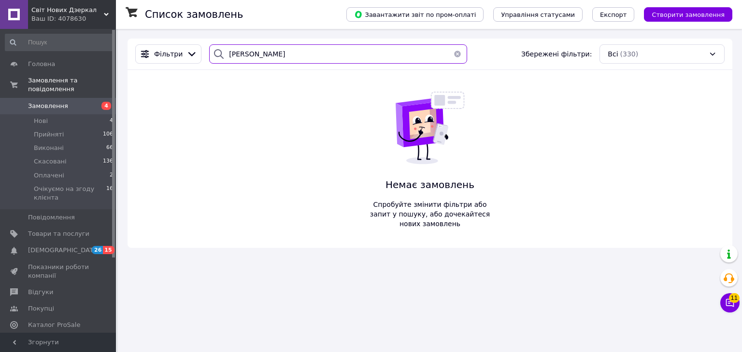
type input "храмцова"
click at [106, 12] on div "Світ Нових Дзеркал Ваш ID: 4078630" at bounding box center [72, 14] width 88 height 29
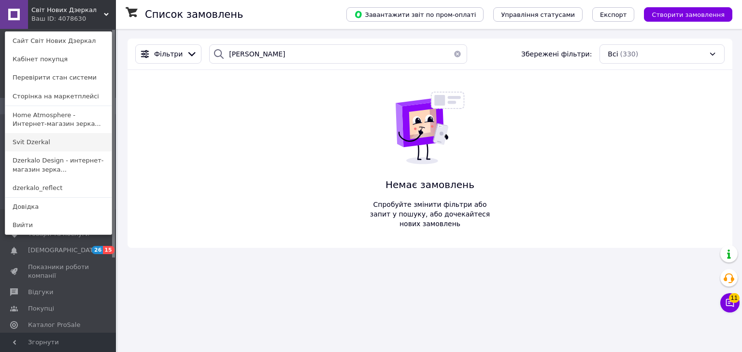
click at [71, 143] on link "Svit Dzerkal" at bounding box center [58, 142] width 106 height 18
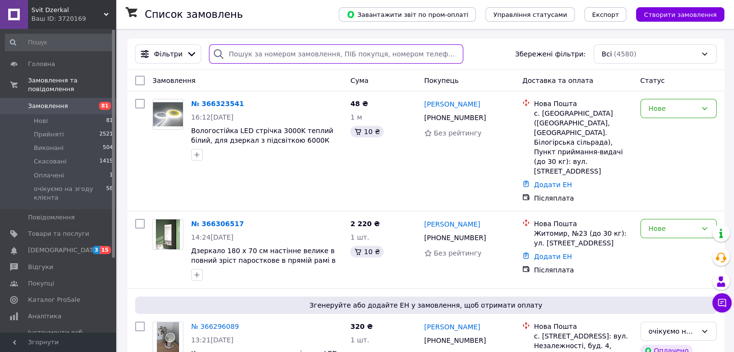
click at [318, 56] on input "search" at bounding box center [336, 53] width 254 height 19
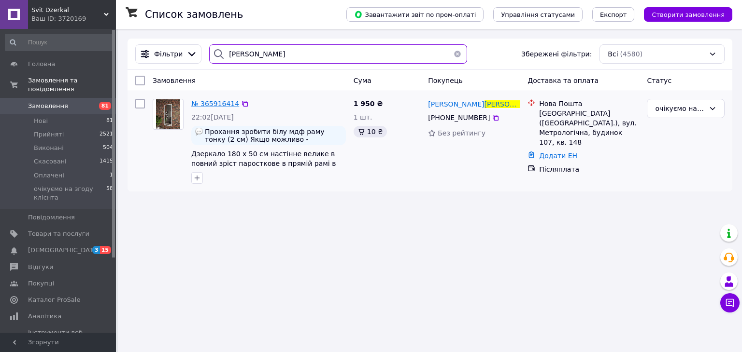
type input "[PERSON_NAME]"
click at [210, 102] on span "№ 365916414" at bounding box center [215, 104] width 48 height 8
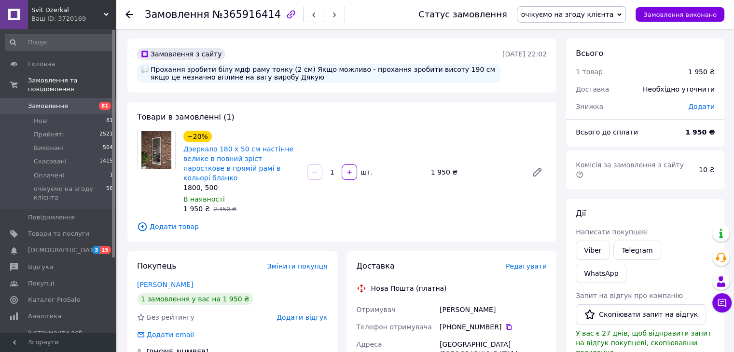
click at [573, 17] on span "очікуємо на згоду клієнта" at bounding box center [567, 15] width 93 height 8
click at [576, 31] on li "Прийнято" at bounding box center [572, 34] width 109 height 14
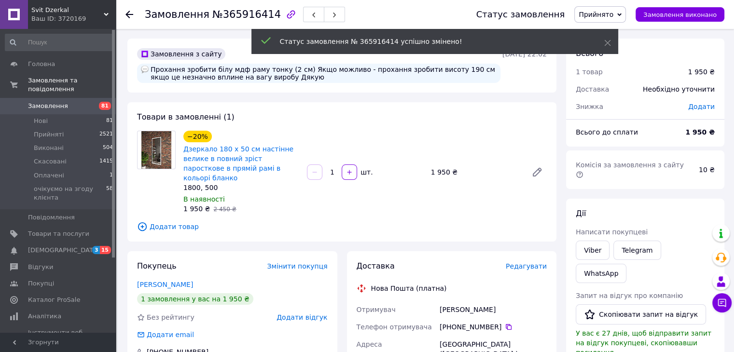
click at [465, 301] on div "Храмцова Марина" at bounding box center [493, 309] width 111 height 17
copy div "Храмцова Марина"
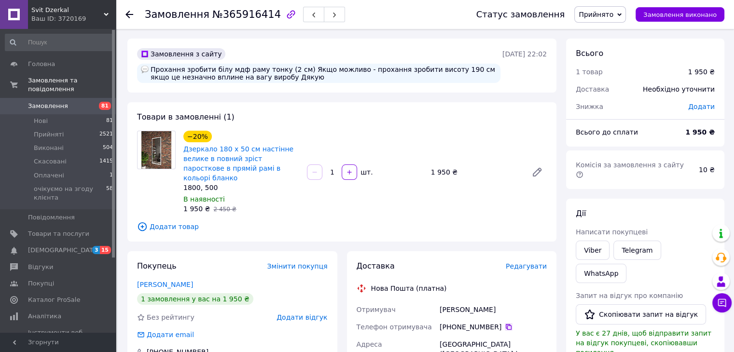
click at [506, 324] on icon at bounding box center [509, 327] width 6 height 6
click at [506, 337] on div "Київ (Київська обл.), вул. Метрологічна, буд. 107, кв. 148" at bounding box center [493, 354] width 111 height 37
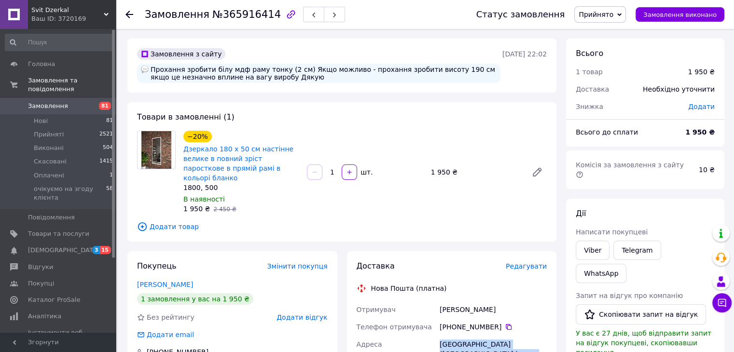
copy div "Київ (Київська обл.), вул. Метрологічна, буд. 107, кв. 148"
click at [126, 14] on use at bounding box center [130, 15] width 8 height 8
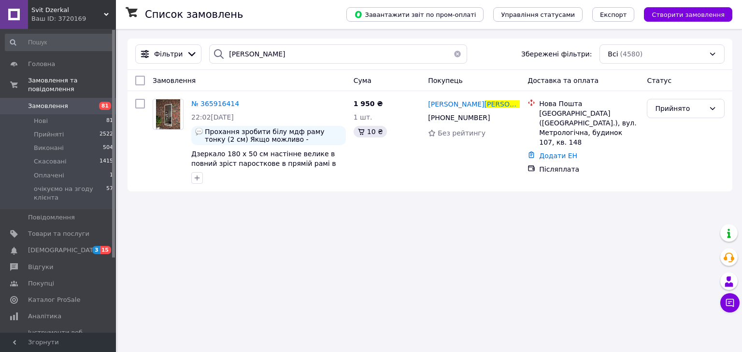
click at [453, 55] on button "button" at bounding box center [457, 53] width 19 height 19
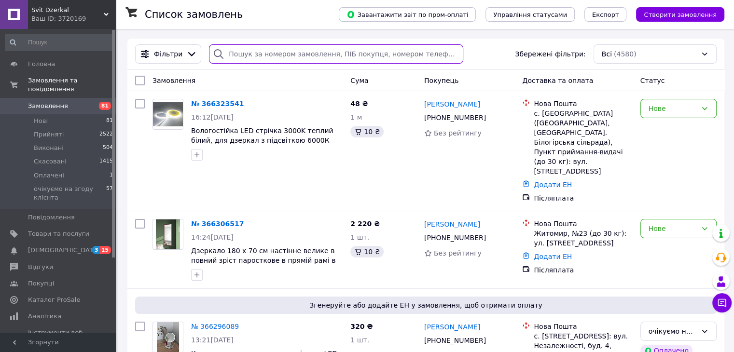
click at [319, 53] on input "search" at bounding box center [336, 53] width 254 height 19
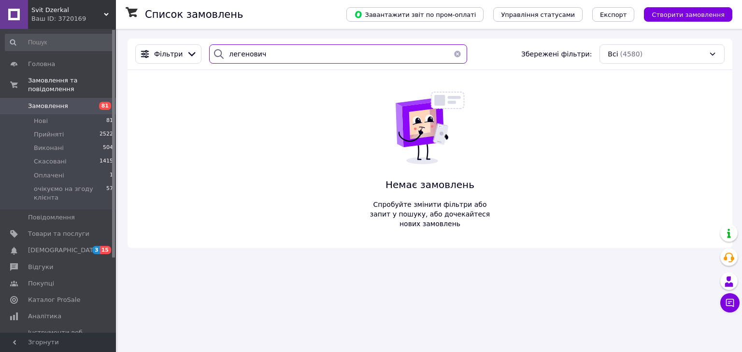
type input "легенович"
click at [104, 12] on div "Svit Dzerkal Ваш ID: 3720169" at bounding box center [72, 14] width 88 height 29
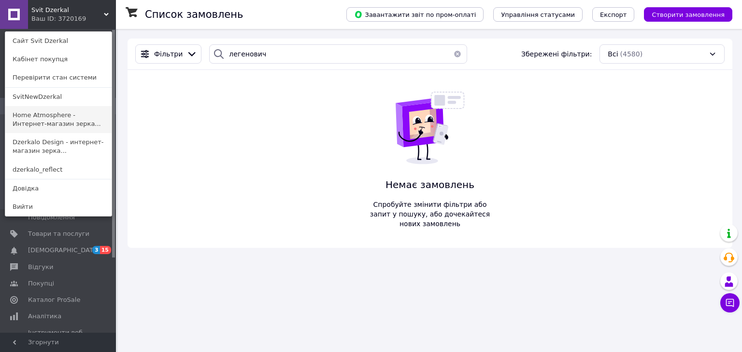
click at [92, 120] on link "Home Atmosphere - Интернет-магазин зерка..." at bounding box center [58, 119] width 106 height 27
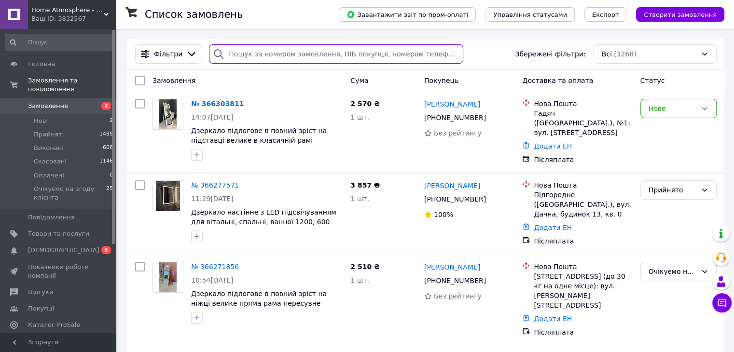
click at [296, 54] on input "search" at bounding box center [336, 53] width 254 height 19
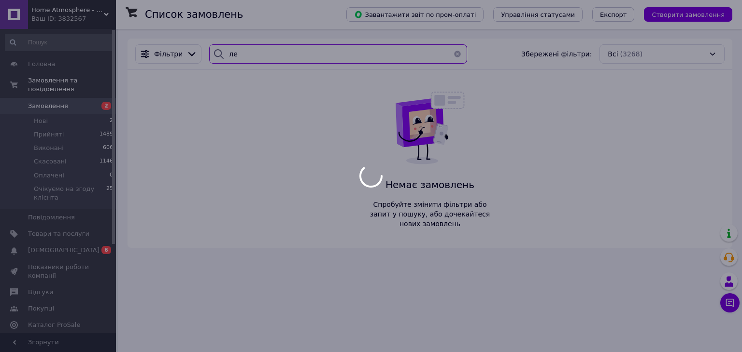
type input "л"
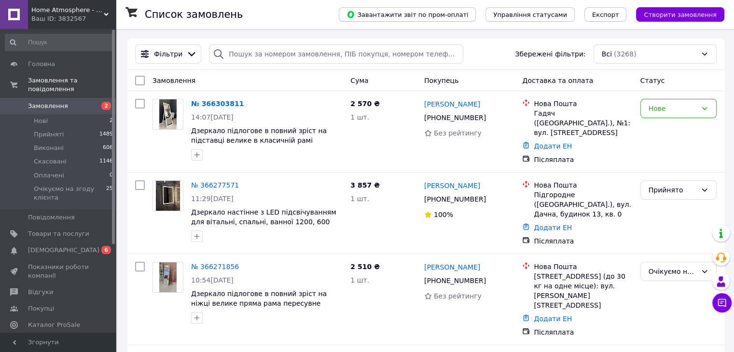
click at [108, 16] on icon at bounding box center [106, 14] width 5 height 5
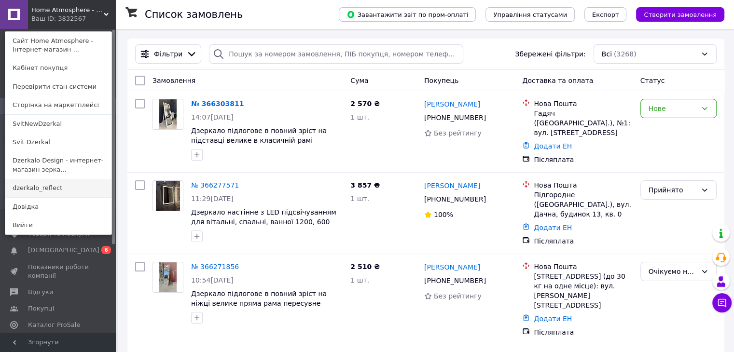
click at [75, 186] on link "dzerkalo_reflect" at bounding box center [58, 188] width 106 height 18
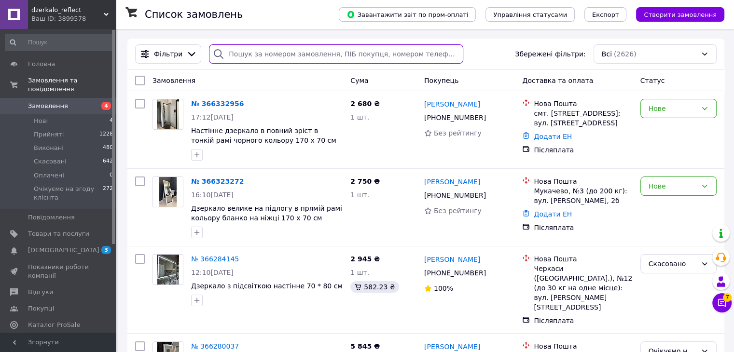
click at [387, 50] on input "search" at bounding box center [336, 53] width 254 height 19
type input "д"
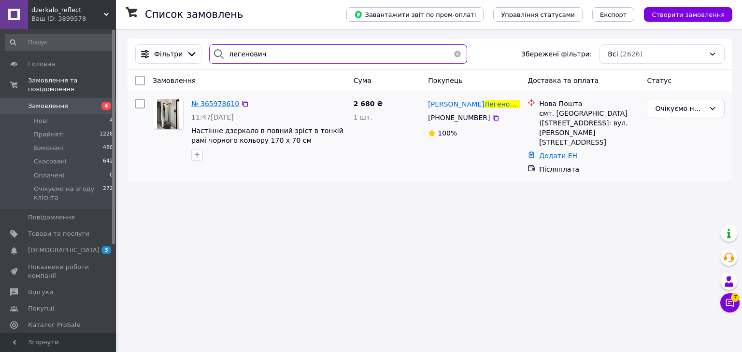
type input "легенович"
click at [217, 102] on span "№ 365978610" at bounding box center [215, 104] width 48 height 8
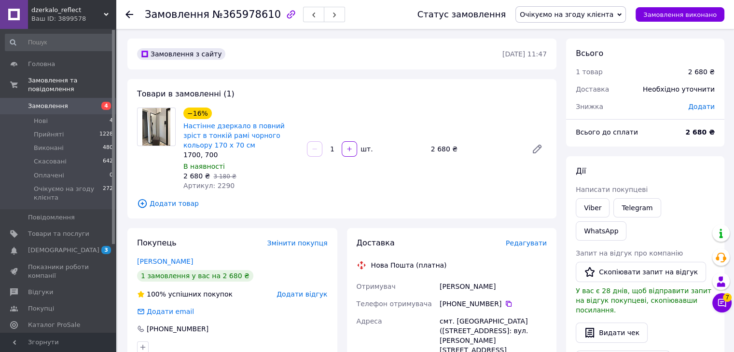
click at [595, 14] on span "Очікуємо на згоду клієнта" at bounding box center [567, 15] width 94 height 8
click at [592, 34] on li "Прийнято" at bounding box center [571, 34] width 110 height 14
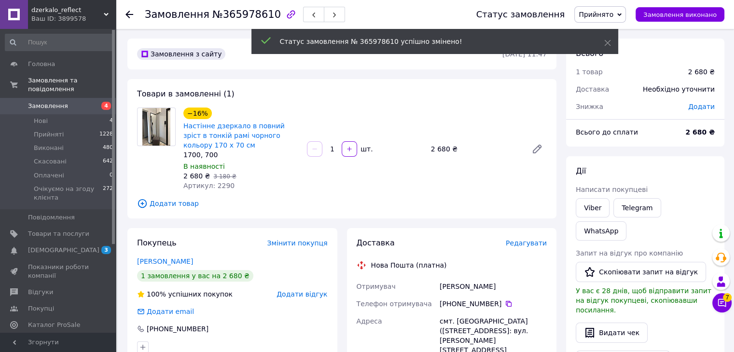
click at [467, 290] on div "Вережак Михайло" at bounding box center [493, 286] width 111 height 17
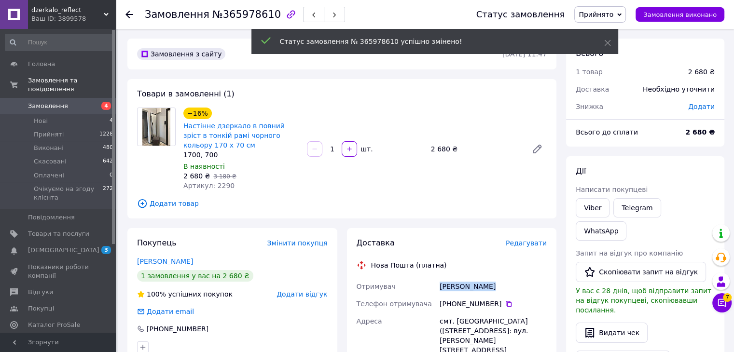
copy div "Вережак Михайло"
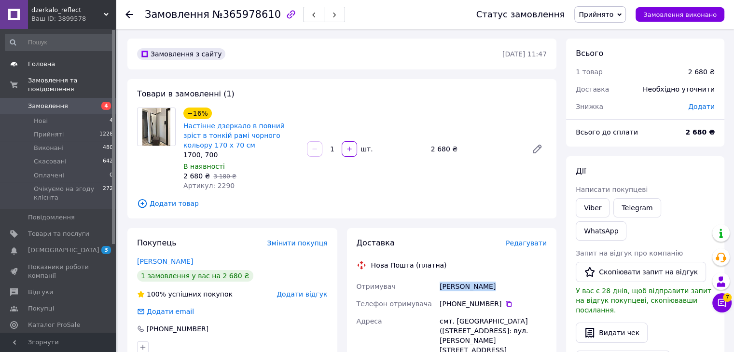
drag, startPoint x: 503, startPoint y: 303, endPoint x: 87, endPoint y: 57, distance: 483.0
click at [87, 57] on div "dzerkalo_reflect Ваш ID: 3899578 Сайт dzerkalo_reflect Кабінет покупця Перевіри…" at bounding box center [367, 349] width 734 height 699
click at [506, 304] on icon at bounding box center [509, 304] width 6 height 6
click at [127, 16] on use at bounding box center [130, 15] width 8 height 8
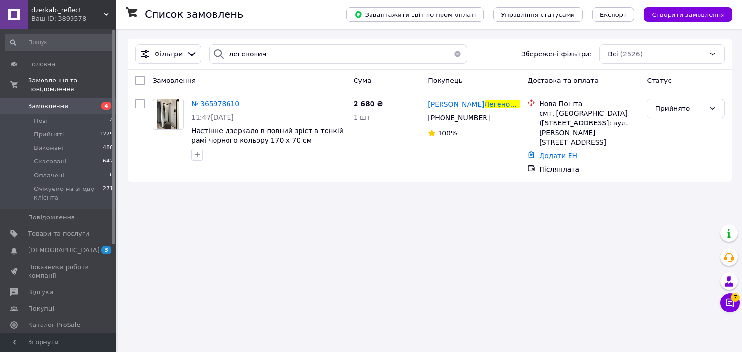
click at [450, 53] on button "button" at bounding box center [457, 53] width 19 height 19
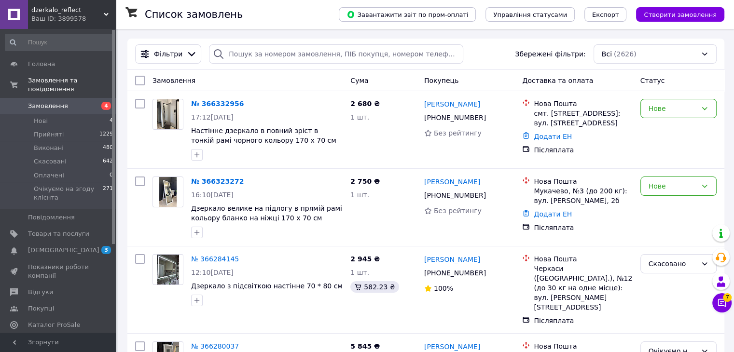
click at [105, 14] on icon at bounding box center [106, 14] width 5 height 5
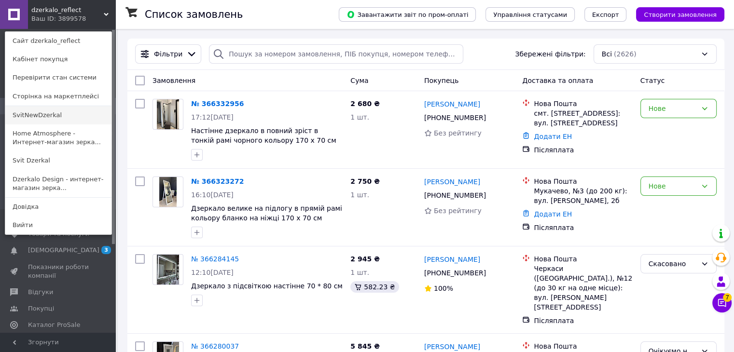
click at [85, 114] on link "SvitNewDzerkal" at bounding box center [58, 115] width 106 height 18
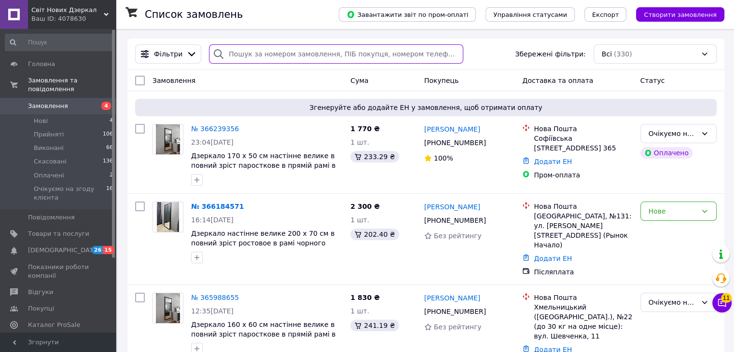
click at [402, 60] on input "search" at bounding box center [336, 53] width 254 height 19
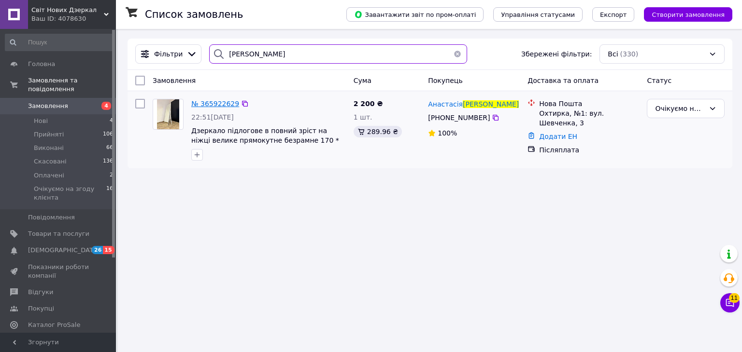
type input "[PERSON_NAME]"
click at [212, 104] on span "№ 365922629" at bounding box center [215, 104] width 48 height 8
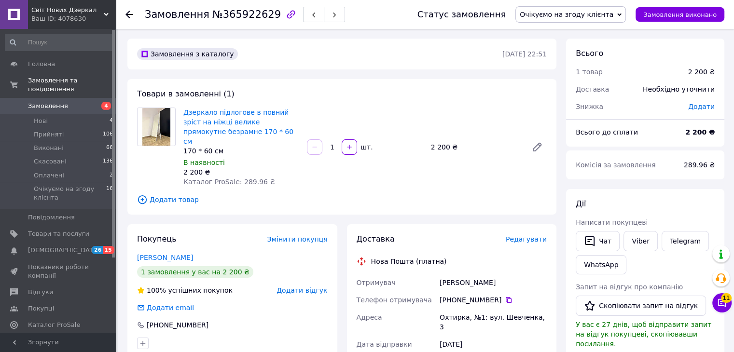
click at [596, 14] on span "Очікуємо на згоду клієнта" at bounding box center [567, 15] width 94 height 8
click at [588, 31] on li "Прийнято" at bounding box center [571, 34] width 110 height 14
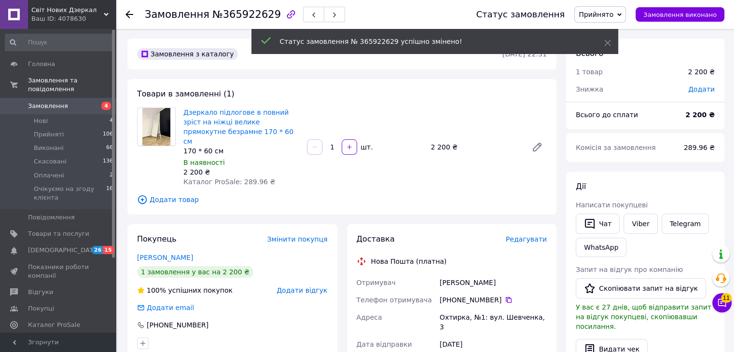
click at [460, 275] on div "Кривецька Анастасія" at bounding box center [493, 282] width 111 height 17
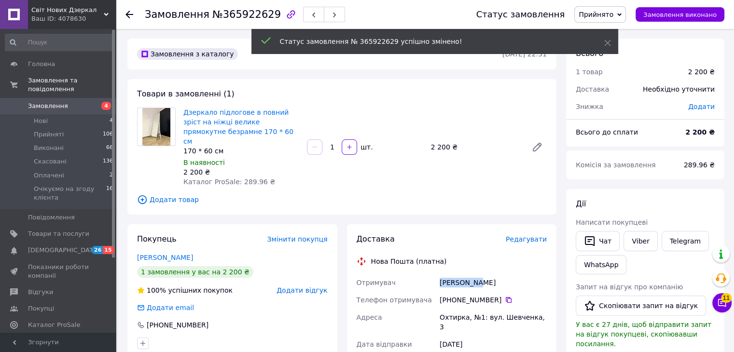
click at [460, 275] on div "Кривецька Анастасія" at bounding box center [493, 282] width 111 height 17
copy div "Кривецька Анастасія"
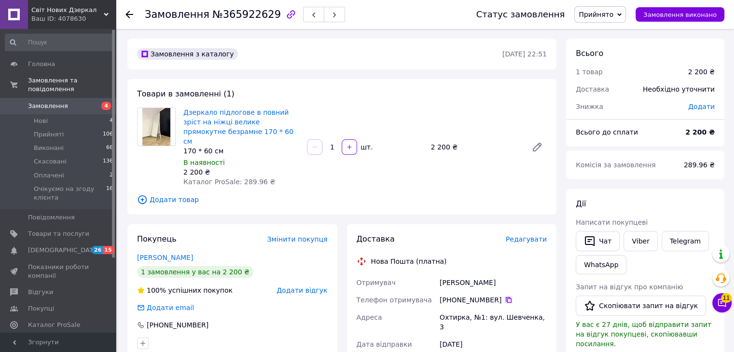
click at [505, 296] on icon at bounding box center [509, 300] width 8 height 8
click at [127, 11] on icon at bounding box center [130, 15] width 8 height 8
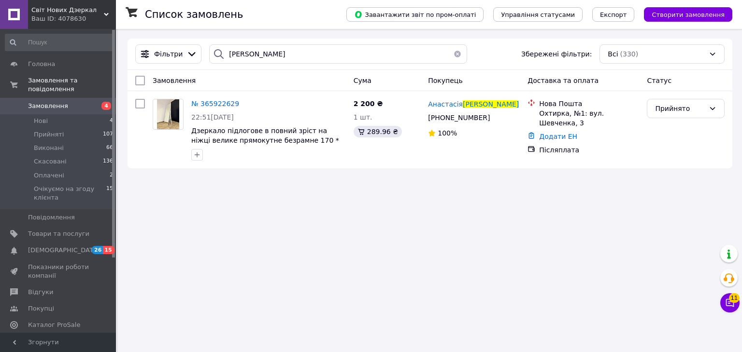
click at [451, 53] on button "button" at bounding box center [457, 53] width 19 height 19
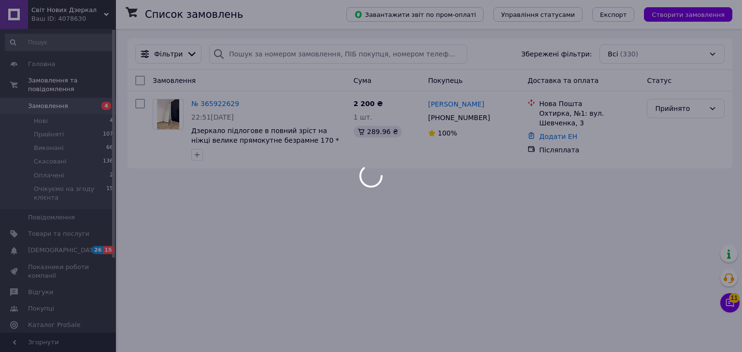
click at [401, 58] on div at bounding box center [371, 176] width 742 height 352
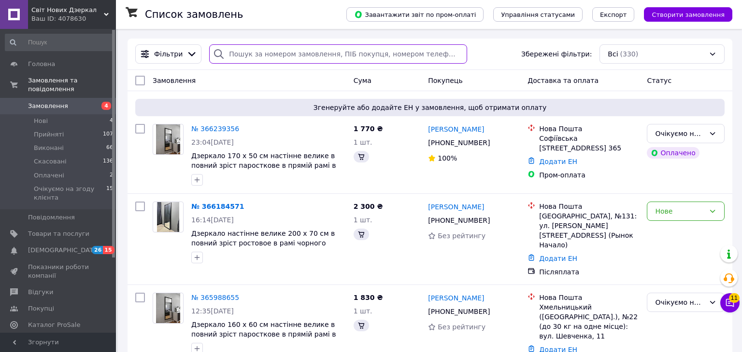
click at [401, 58] on input "search" at bounding box center [337, 53] width 257 height 19
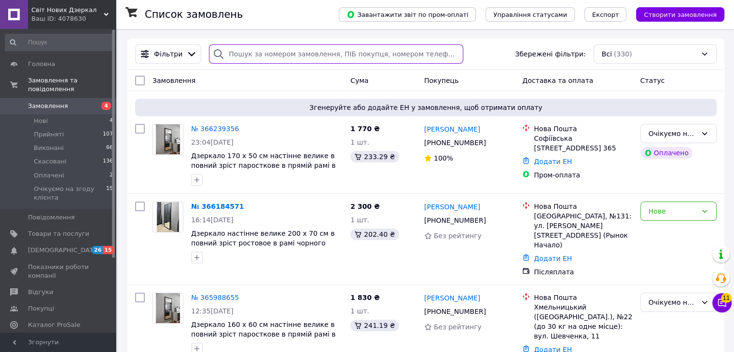
click at [401, 58] on input "search" at bounding box center [336, 53] width 254 height 19
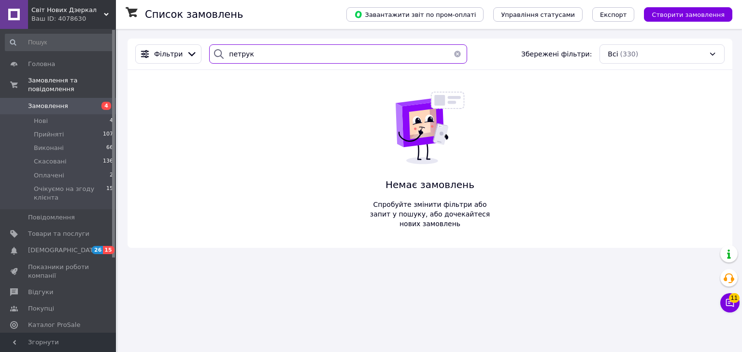
type input "петрук"
click at [108, 12] on div "Світ Нових Дзеркал Ваш ID: 4078630" at bounding box center [72, 14] width 88 height 29
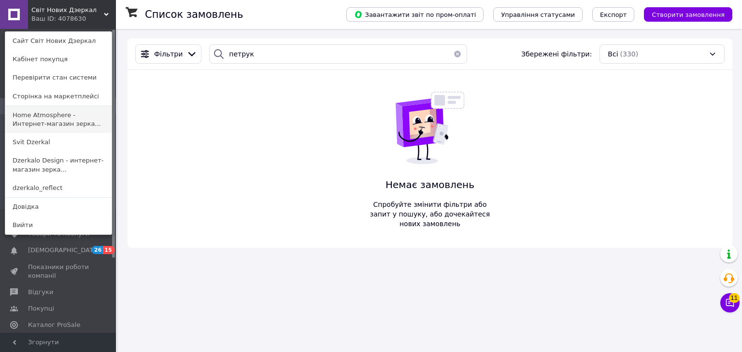
click at [94, 114] on link "Home Atmosphere - Интернет-магазин зерка..." at bounding box center [58, 119] width 106 height 27
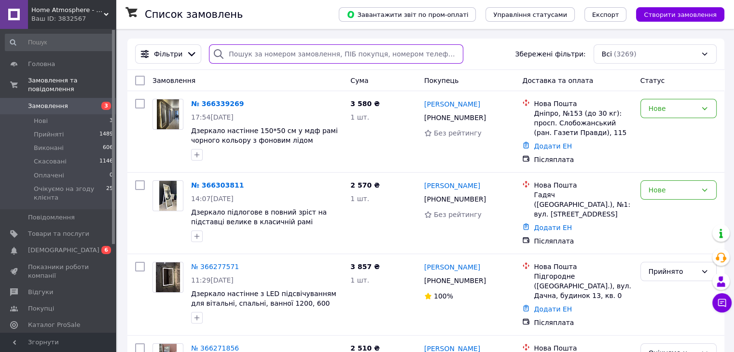
click at [350, 54] on input "search" at bounding box center [336, 53] width 254 height 19
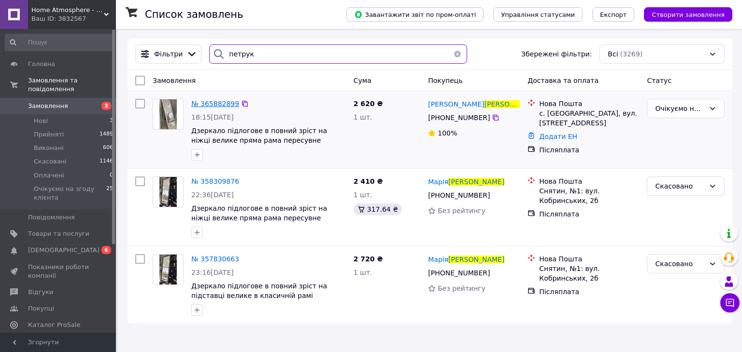
type input "петрук"
click at [222, 103] on span "№ 365882899" at bounding box center [215, 104] width 48 height 8
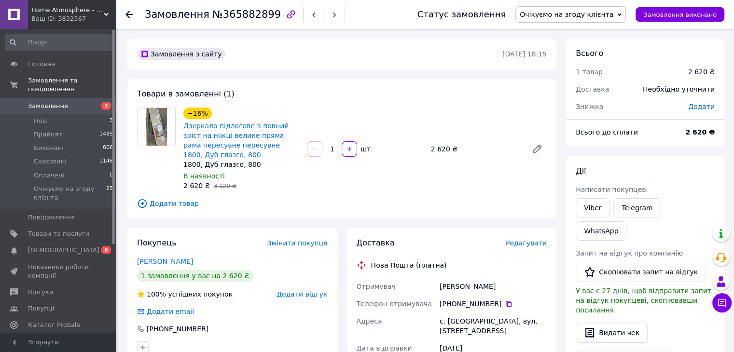
click at [569, 14] on span "Очікуємо на згоду клієнта" at bounding box center [567, 15] width 94 height 8
click at [571, 36] on li "Прийнято" at bounding box center [571, 34] width 110 height 14
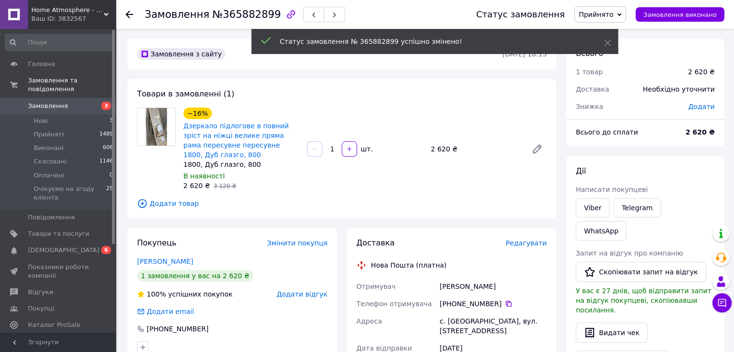
click at [455, 286] on div "[PERSON_NAME]" at bounding box center [493, 286] width 111 height 17
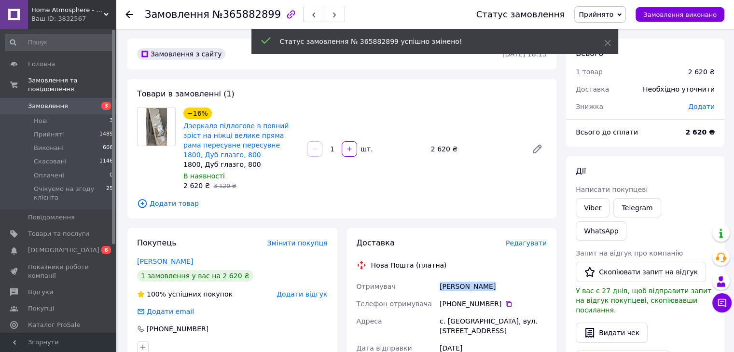
copy div "[PERSON_NAME]"
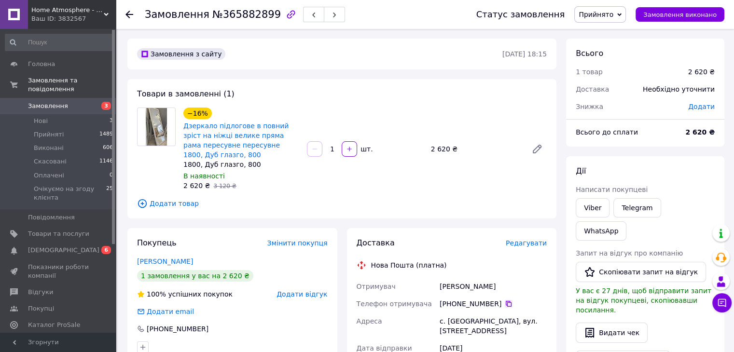
click at [505, 302] on icon at bounding box center [509, 304] width 8 height 8
click at [467, 320] on div "с. [GEOGRAPHIC_DATA], вул. [STREET_ADDRESS]" at bounding box center [493, 326] width 111 height 27
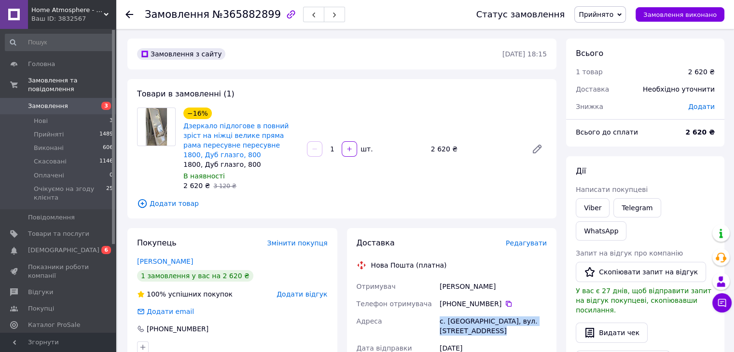
click at [467, 320] on div "с. [GEOGRAPHIC_DATA], вул. [STREET_ADDRESS]" at bounding box center [493, 326] width 111 height 27
copy div "с. [GEOGRAPHIC_DATA], вул. [STREET_ADDRESS]"
click at [131, 14] on use at bounding box center [130, 15] width 8 height 8
